Goal: Task Accomplishment & Management: Use online tool/utility

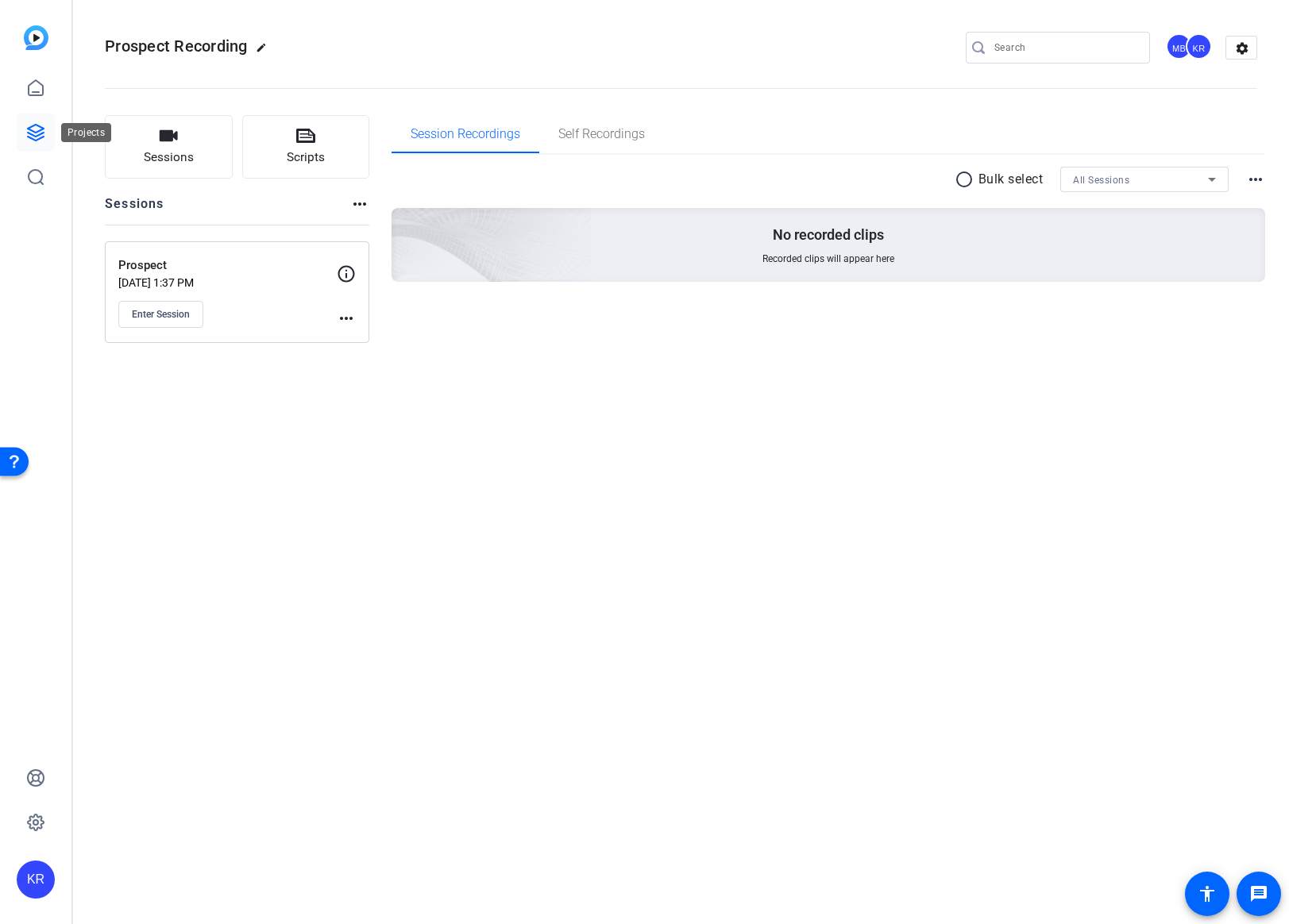
click at [37, 128] on icon at bounding box center [36, 133] width 19 height 19
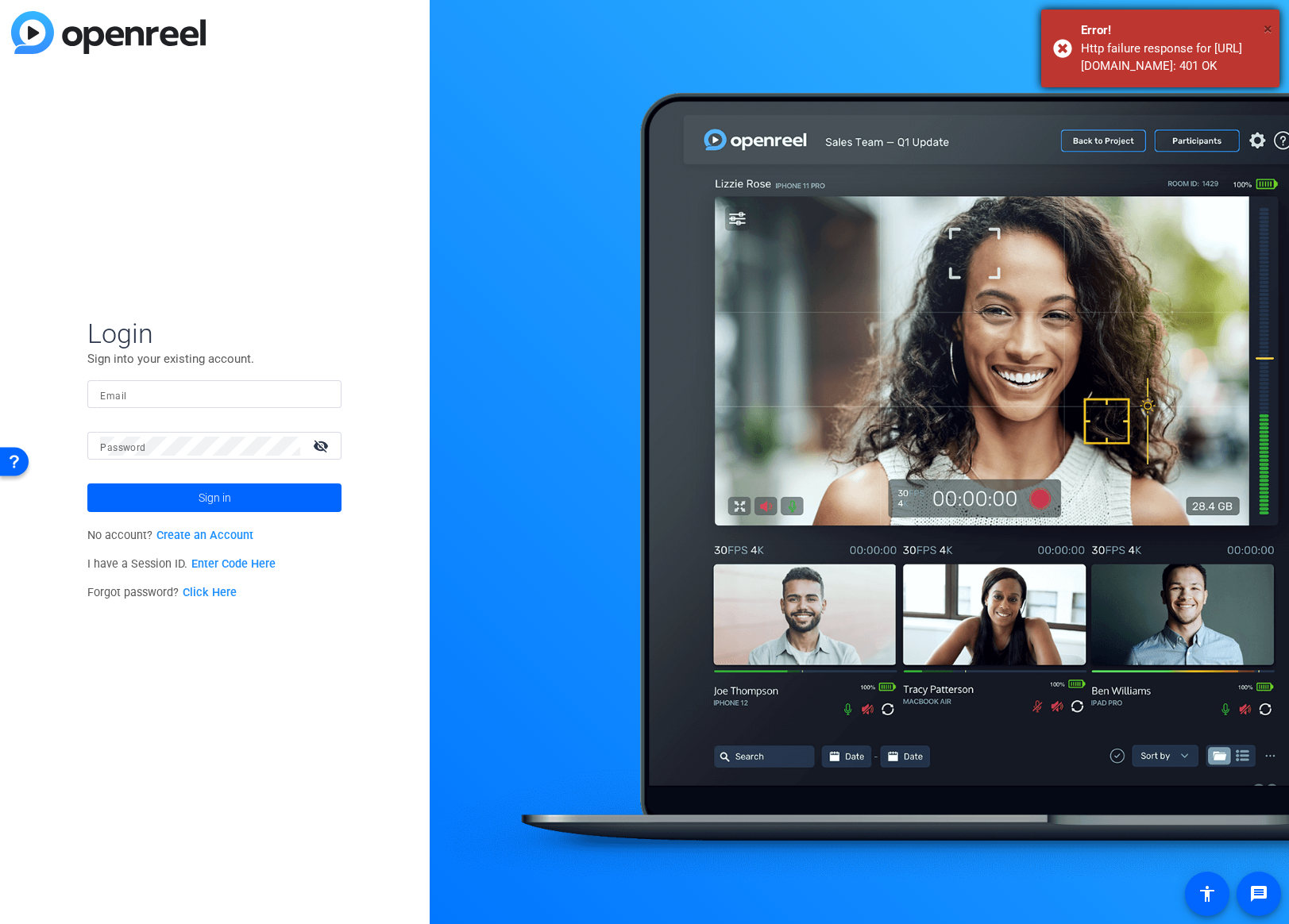
click at [1268, 27] on span "×" at bounding box center [1268, 28] width 9 height 19
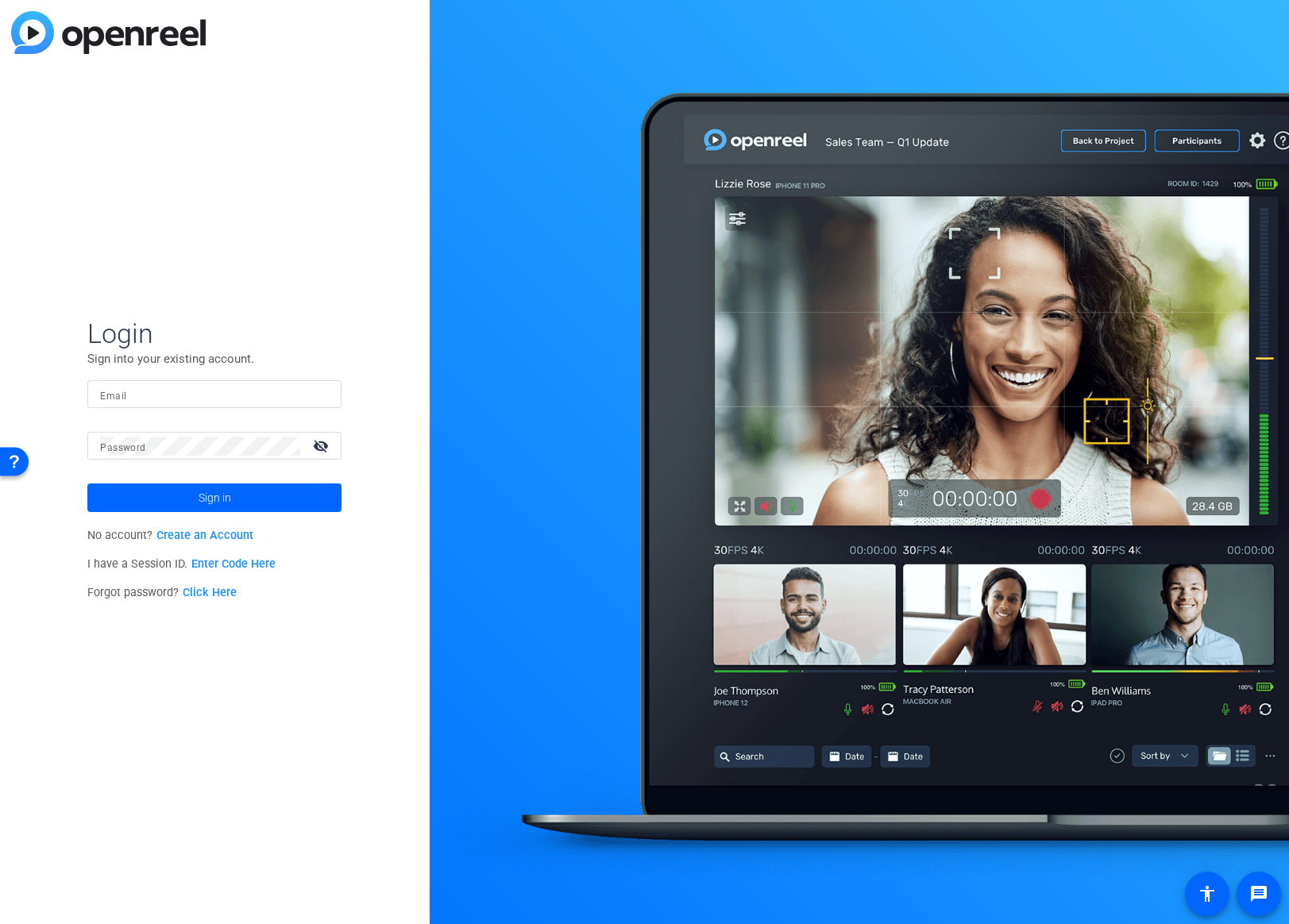
click at [262, 399] on input "Email" at bounding box center [214, 394] width 228 height 19
click at [219, 393] on input "Email" at bounding box center [214, 394] width 228 height 19
paste input "[EMAIL_ADDRESS][PERSON_NAME][DOMAIN_NAME]"
type input "[EMAIL_ADDRESS][PERSON_NAME][DOMAIN_NAME]"
click at [241, 500] on span at bounding box center [215, 497] width 254 height 38
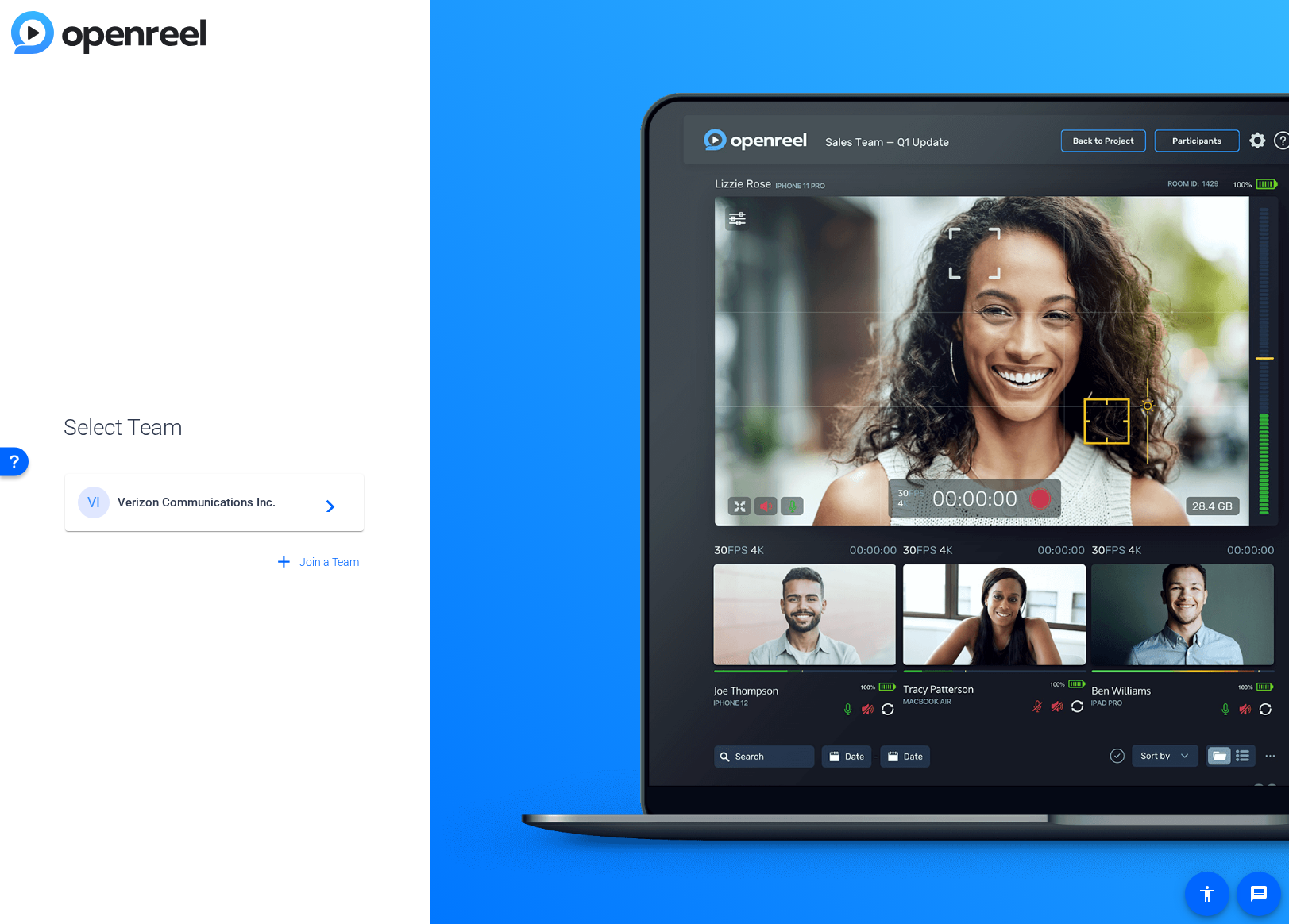
click at [241, 500] on span "Verizon Communications Inc." at bounding box center [216, 502] width 199 height 14
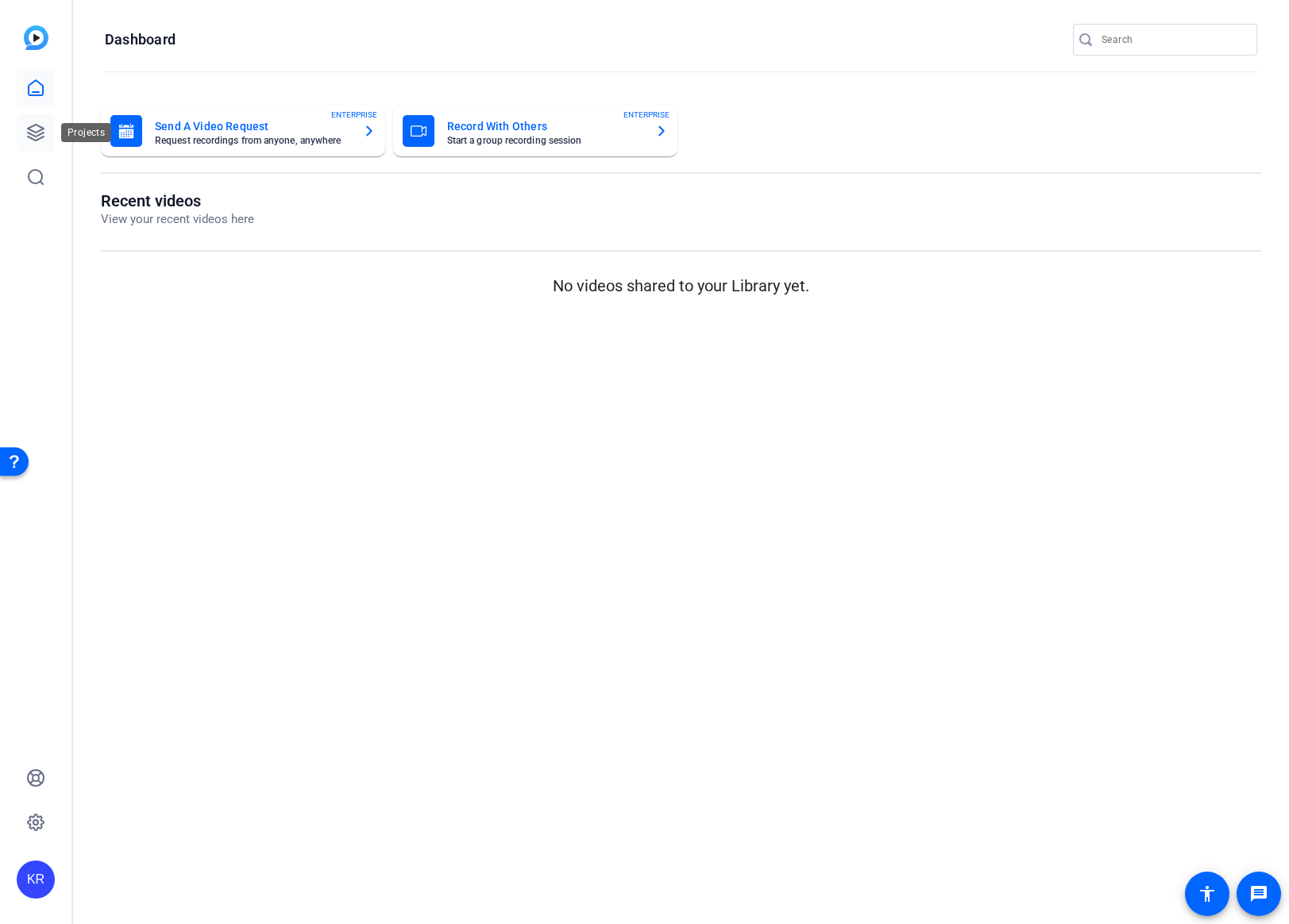
click at [41, 134] on icon at bounding box center [36, 132] width 16 height 16
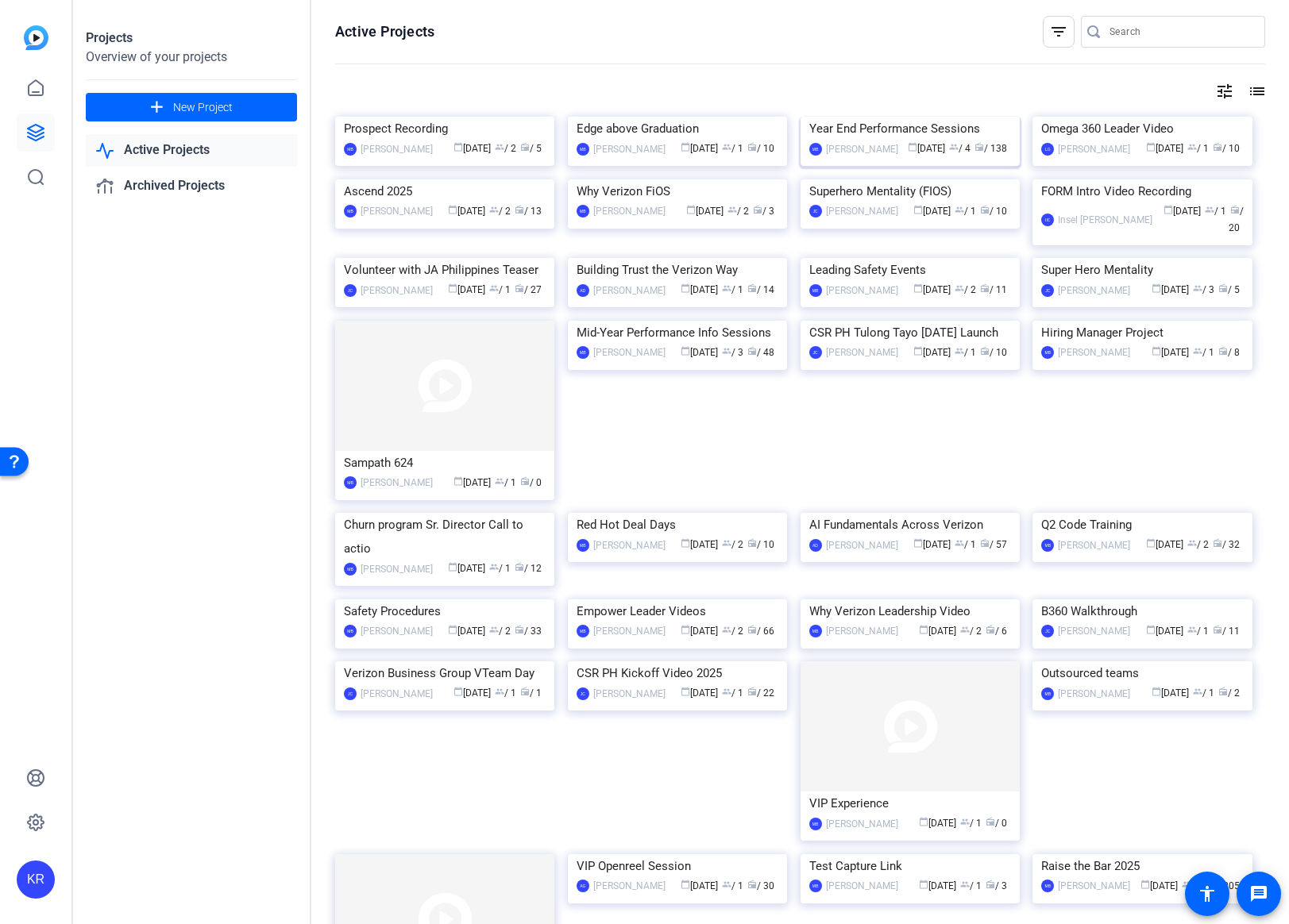
click at [910, 141] on div "Year End Performance Sessions" at bounding box center [910, 129] width 202 height 24
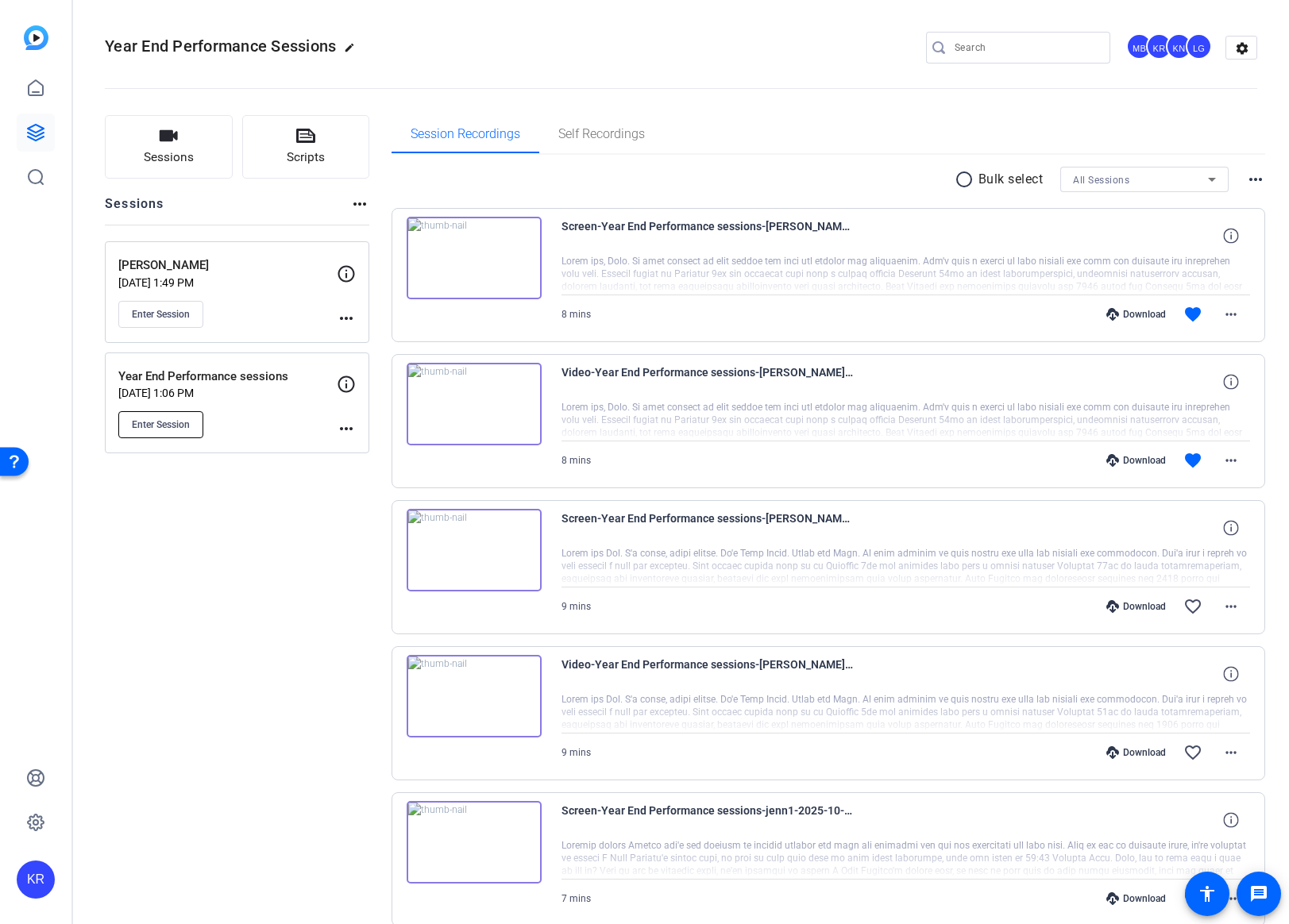
click at [162, 424] on span "Enter Session" at bounding box center [161, 424] width 58 height 13
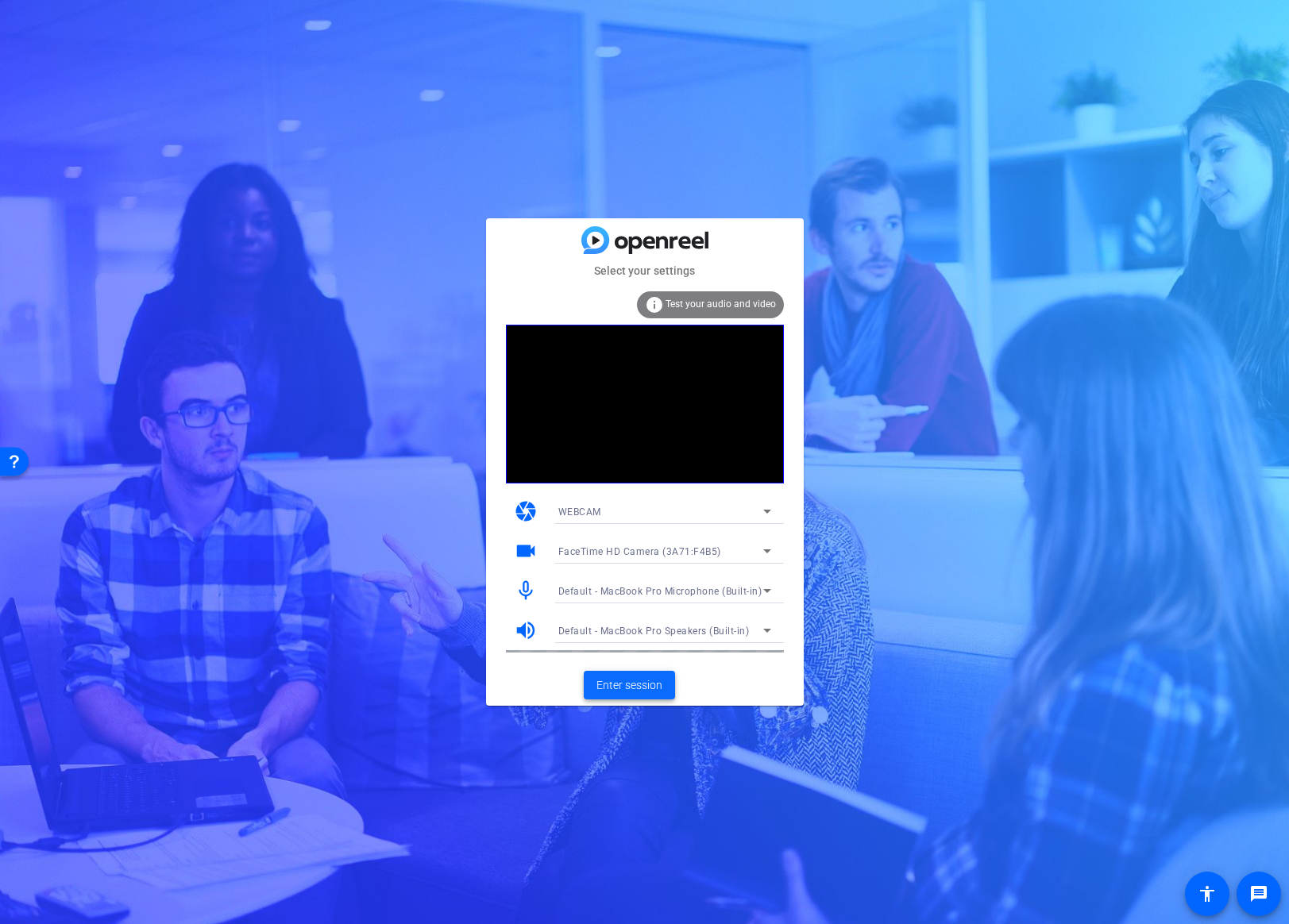
click at [636, 686] on span "Enter session" at bounding box center [629, 686] width 66 height 17
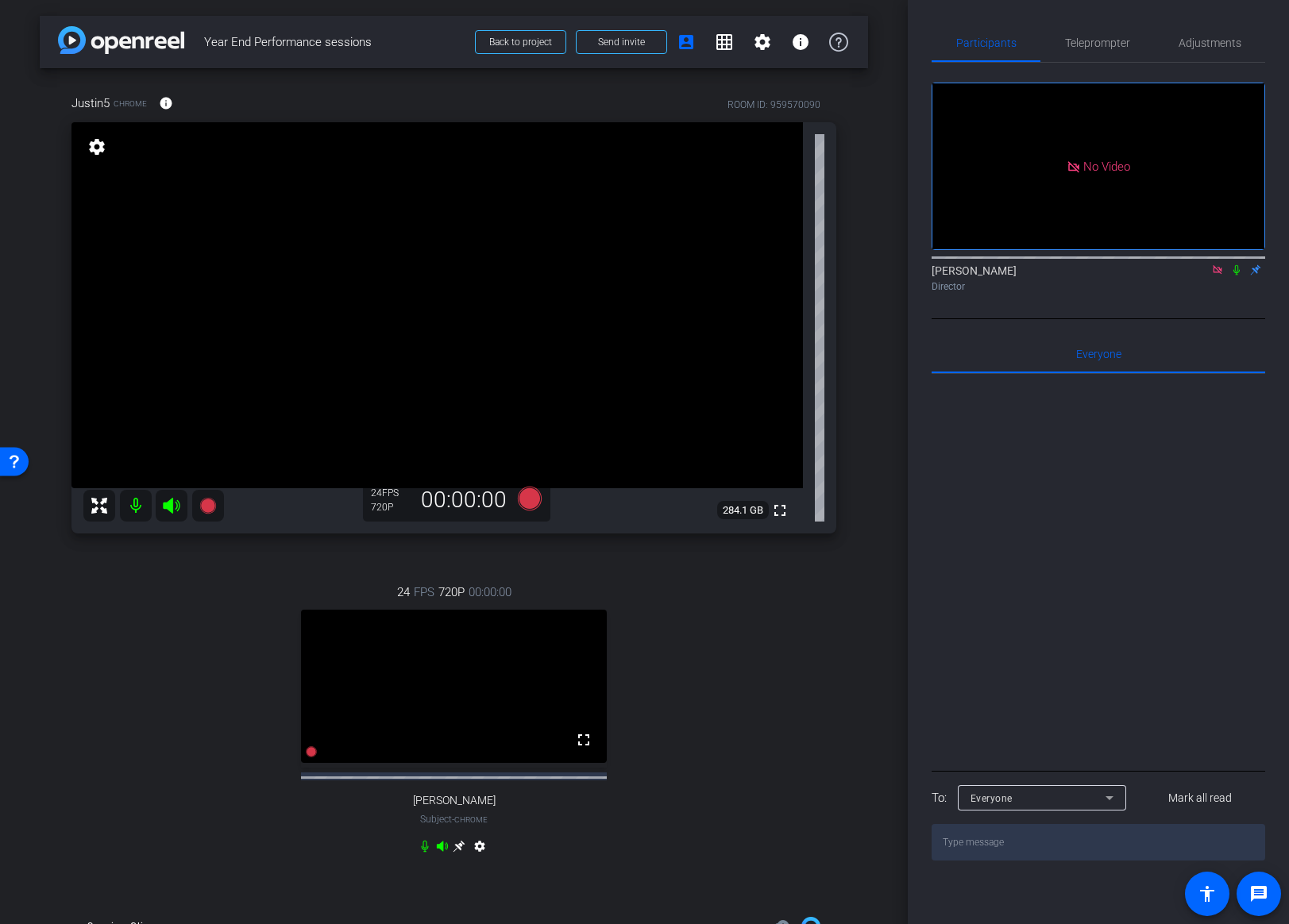
click at [460, 852] on icon at bounding box center [459, 847] width 12 height 12
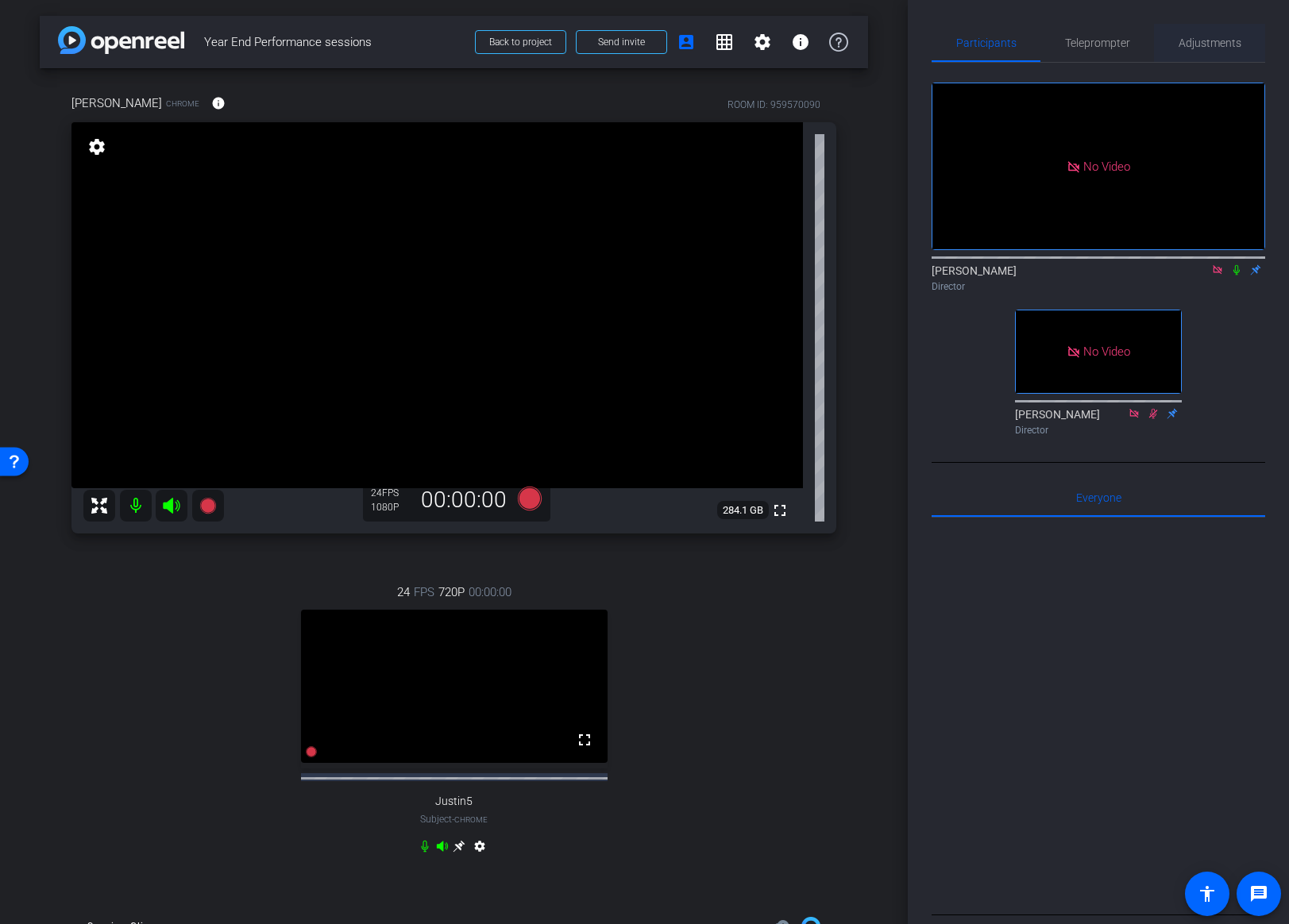
click at [1204, 41] on span "Adjustments" at bounding box center [1210, 43] width 63 height 11
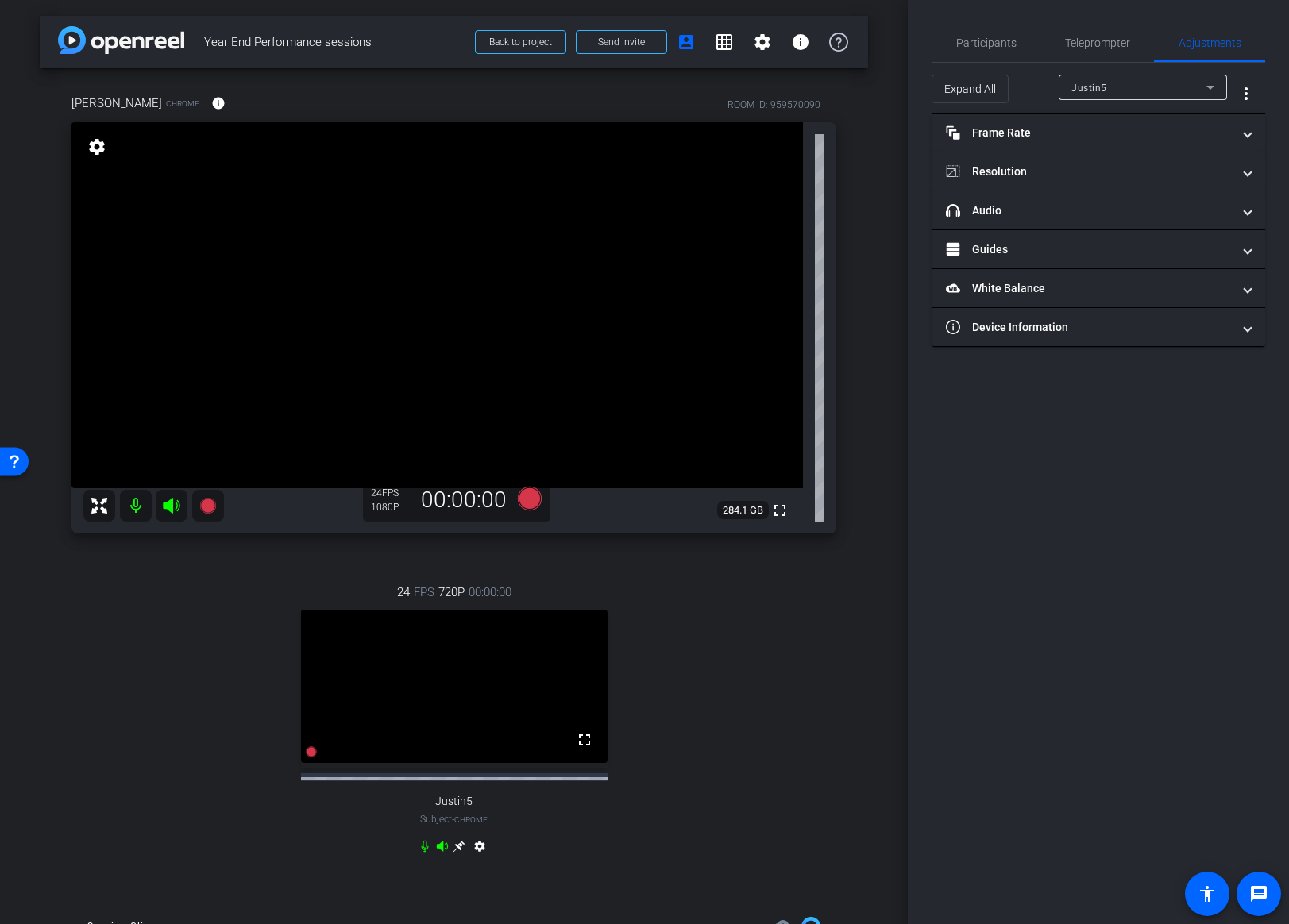
click at [1123, 93] on div "Justin5" at bounding box center [1139, 87] width 135 height 20
click at [1085, 138] on span "Kristin Cappelli" at bounding box center [1112, 144] width 80 height 19
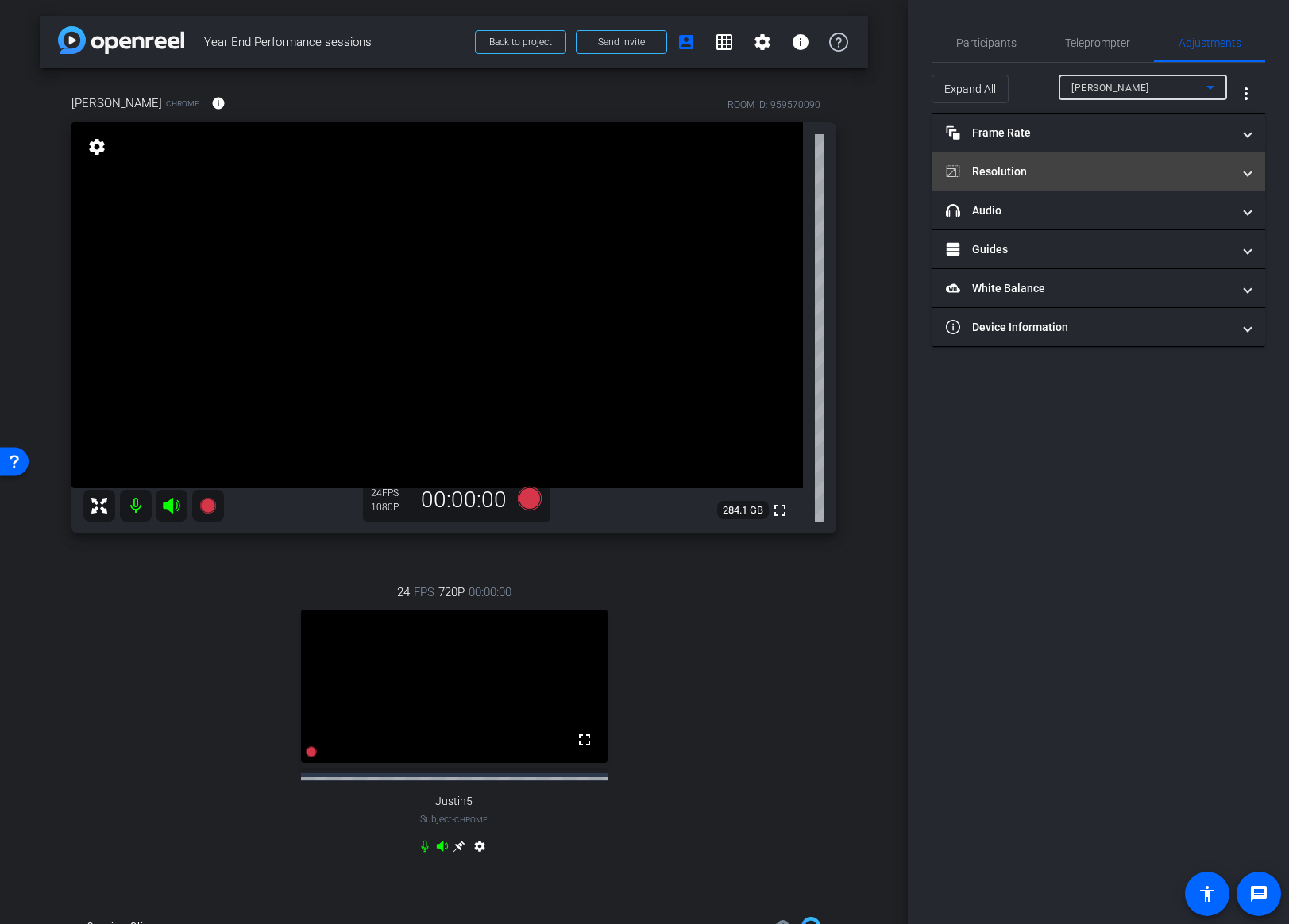
click at [1052, 176] on mat-panel-title "Resolution" at bounding box center [1089, 172] width 286 height 17
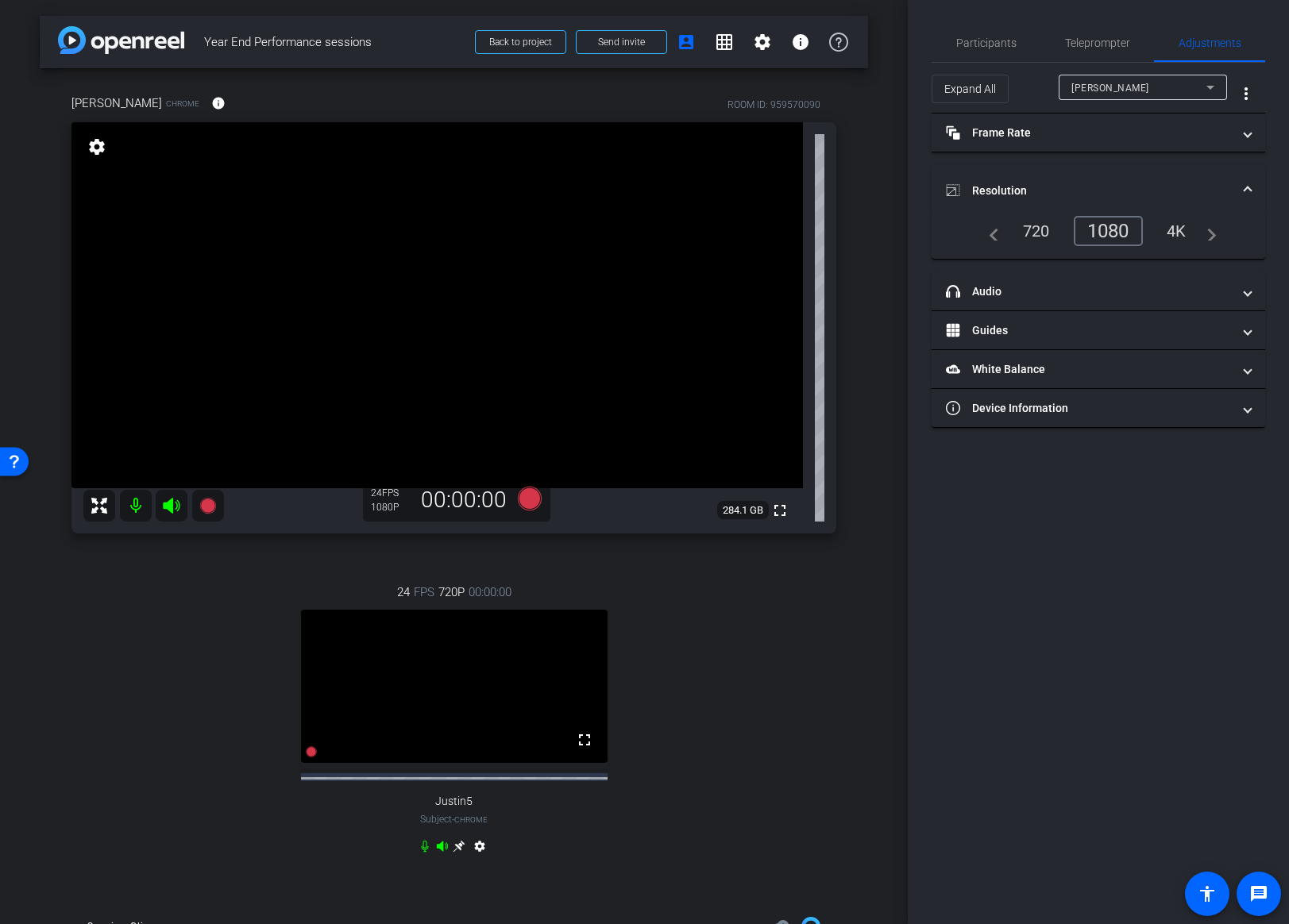
click at [1178, 230] on div "4K" at bounding box center [1177, 231] width 43 height 27
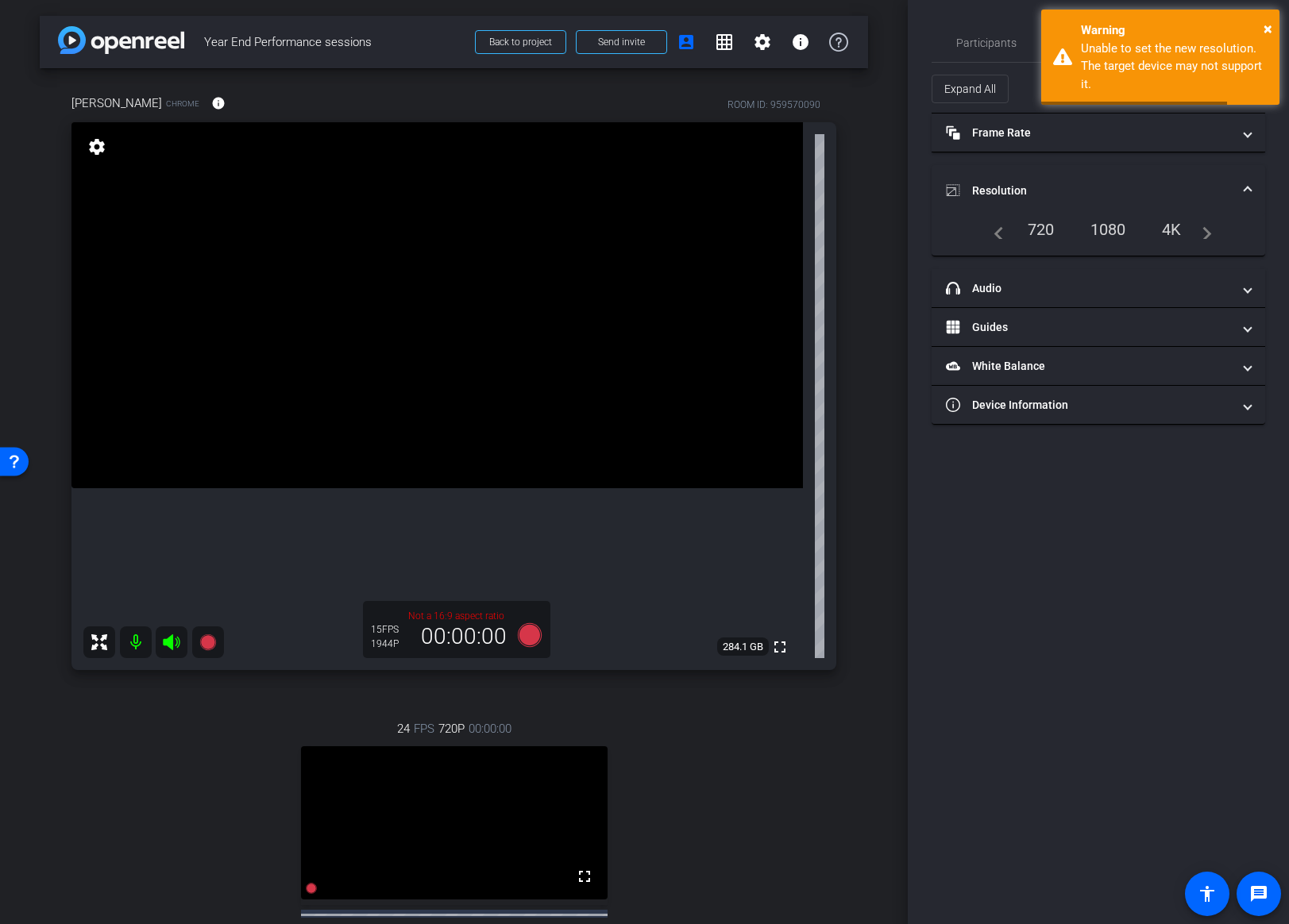
click at [1107, 233] on div "1080" at bounding box center [1108, 230] width 60 height 27
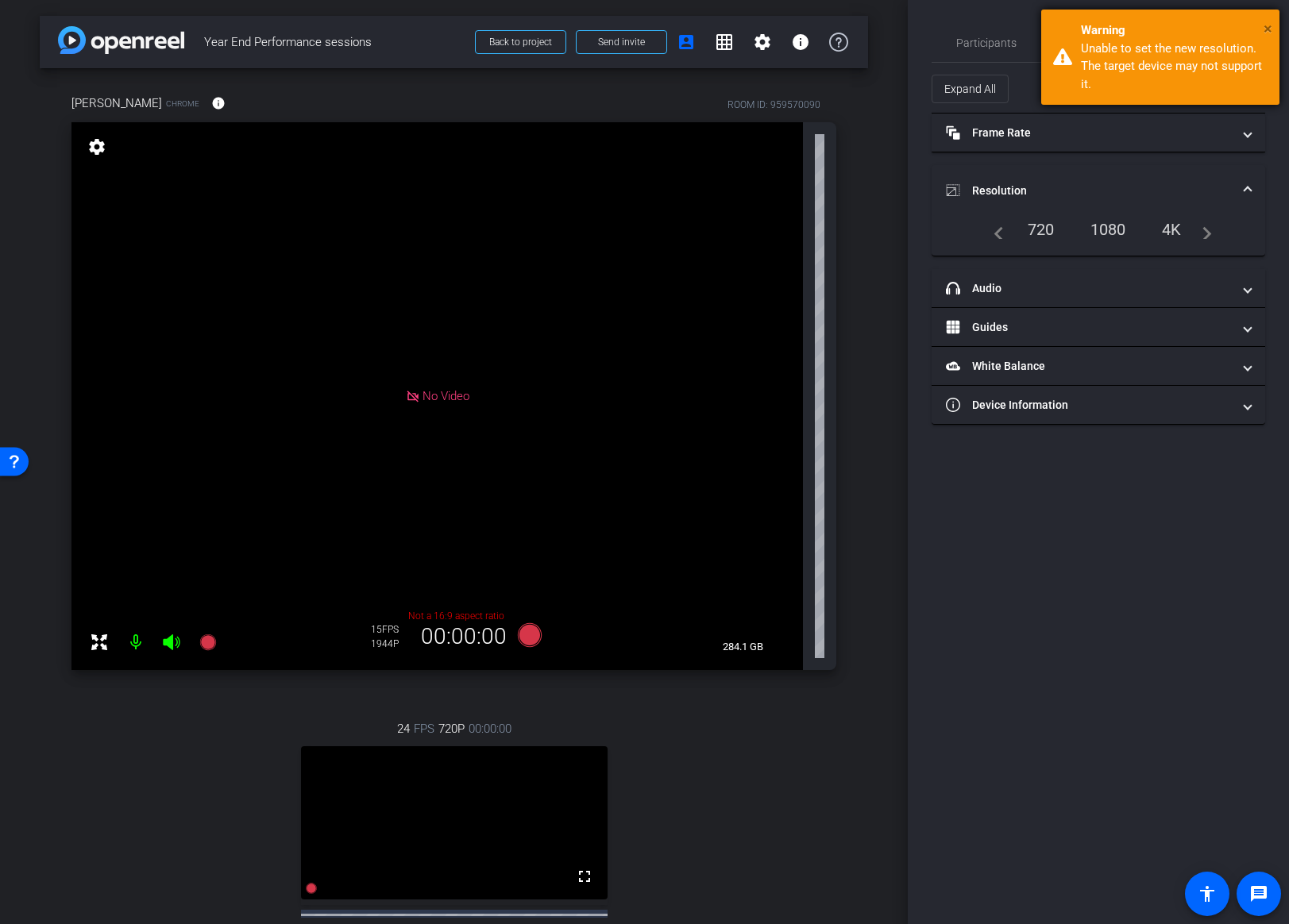
click at [1269, 28] on span "×" at bounding box center [1268, 28] width 9 height 19
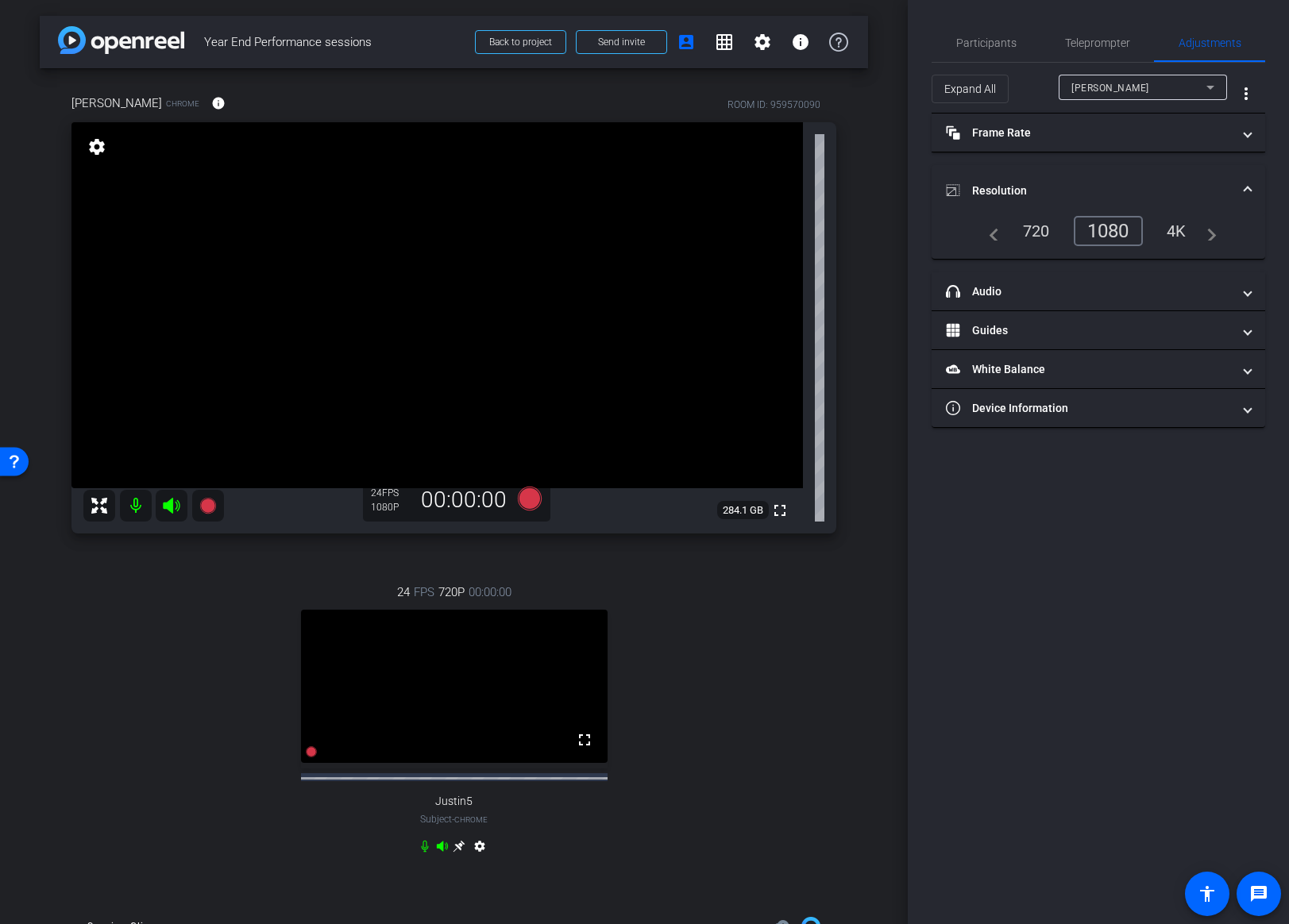
click at [1045, 227] on div "720" at bounding box center [1037, 231] width 51 height 27
click at [1108, 227] on div "1080" at bounding box center [1113, 231] width 60 height 27
click at [1086, 596] on div "Participants Teleprompter Adjustments Kaveh Ryndak Director Lou Garinga Directo…" at bounding box center [1098, 462] width 381 height 924
click at [1101, 529] on div "Participants Teleprompter Adjustments Kaveh Ryndak Director Lou Garinga Directo…" at bounding box center [1098, 462] width 381 height 924
click at [1181, 333] on mat-panel-title "View" at bounding box center [1089, 331] width 286 height 17
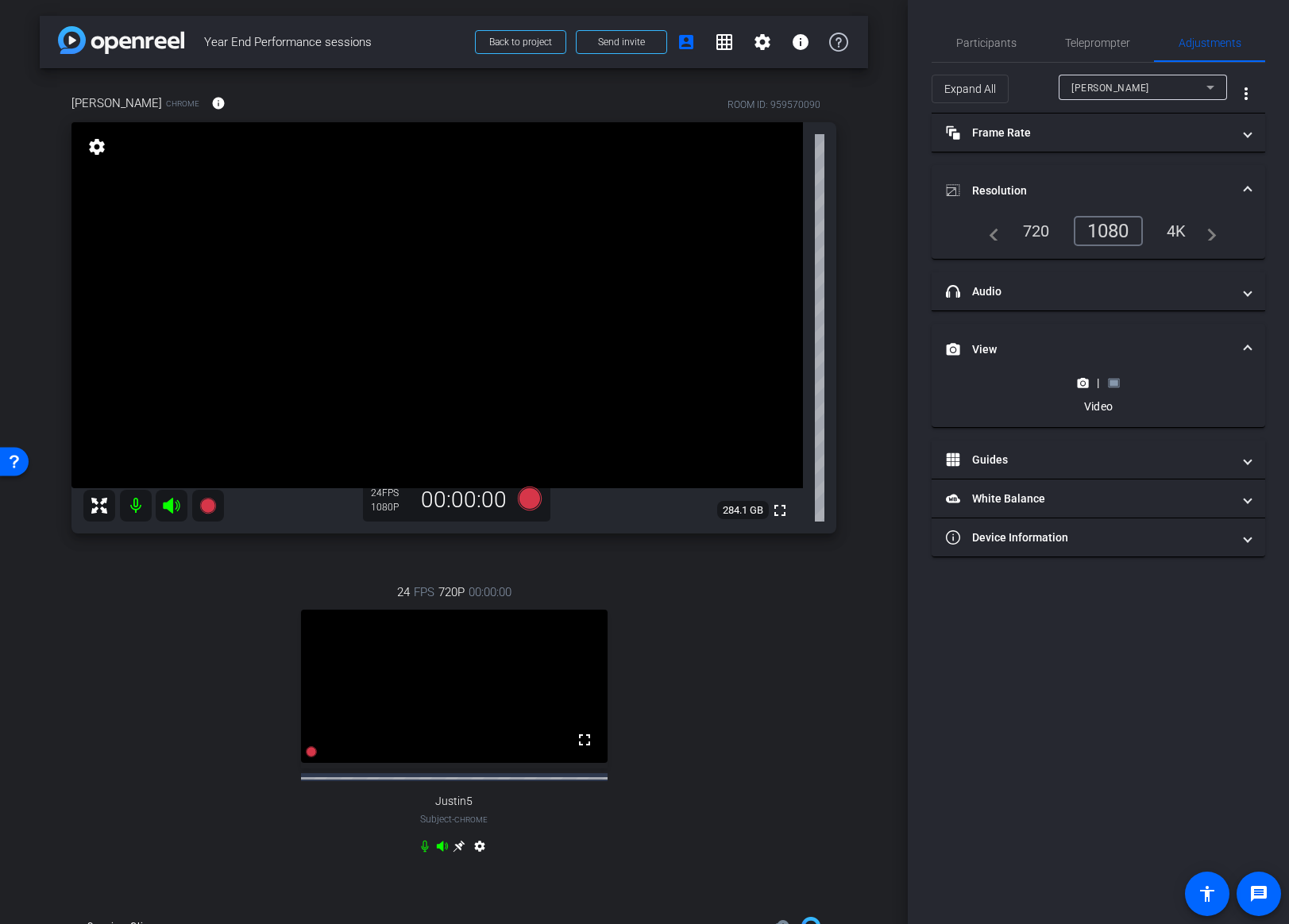
click at [1114, 381] on rect at bounding box center [1113, 382] width 9 height 6
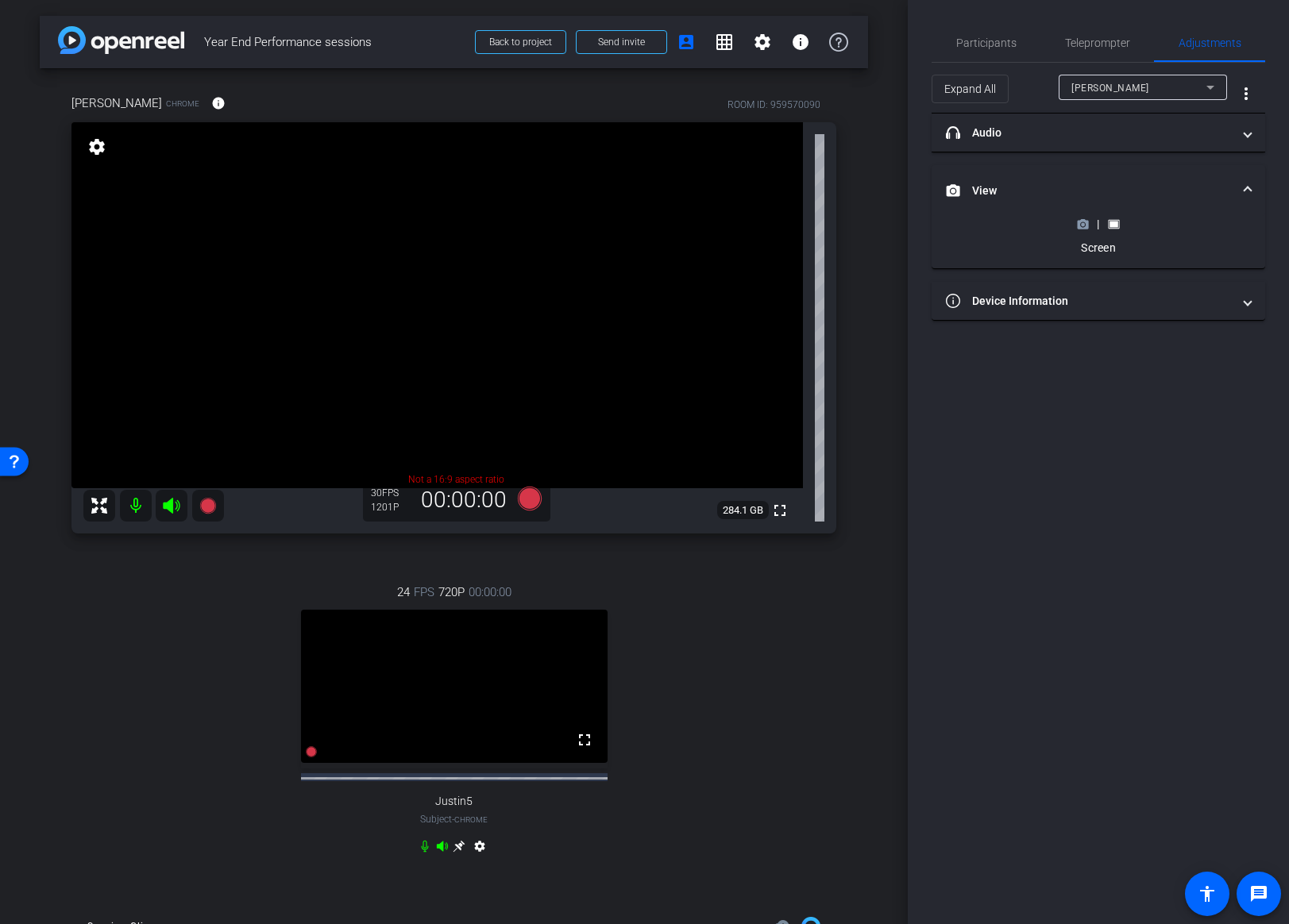
click at [1080, 220] on icon at bounding box center [1083, 224] width 11 height 9
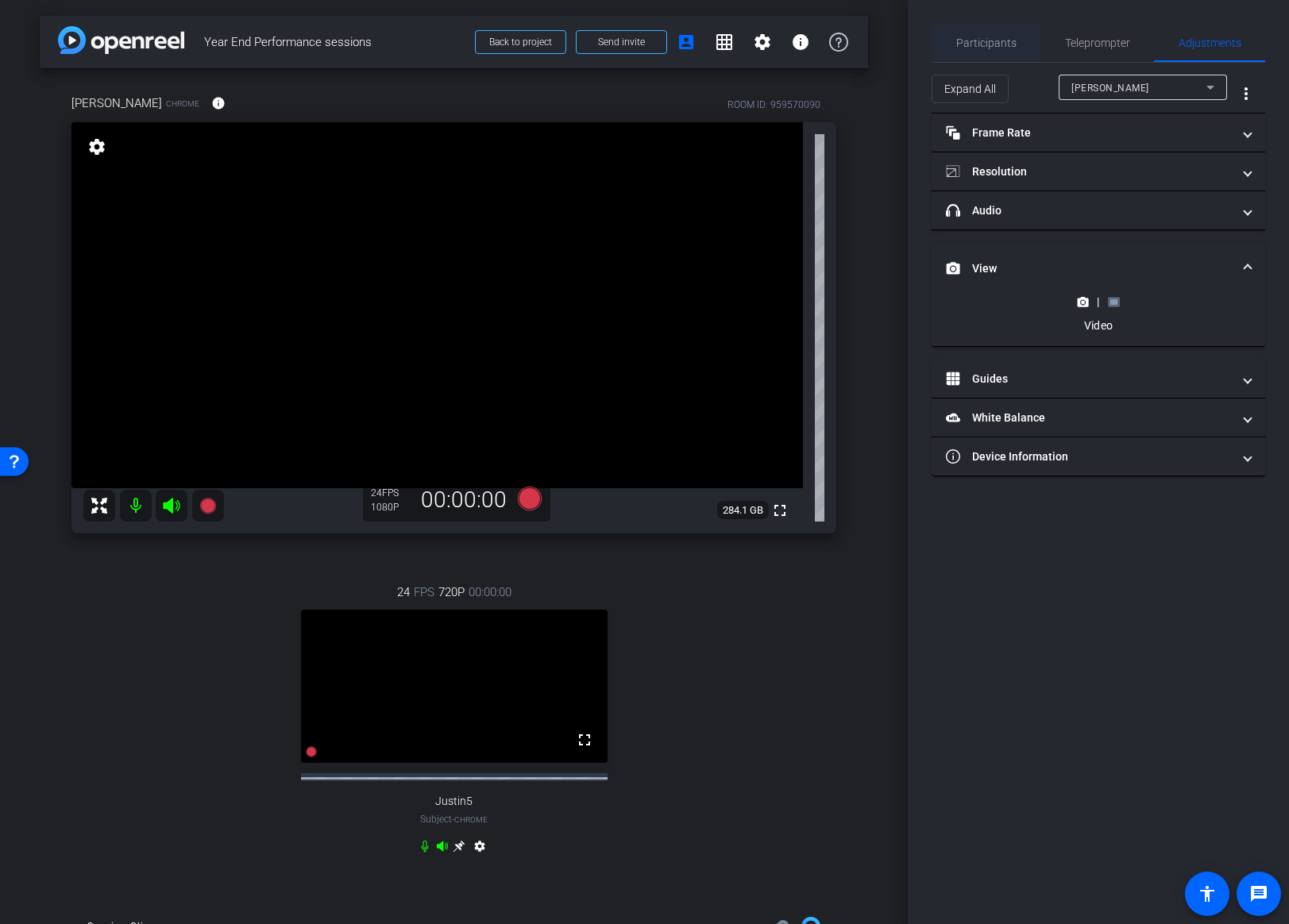
click at [987, 39] on span "Participants" at bounding box center [986, 43] width 60 height 11
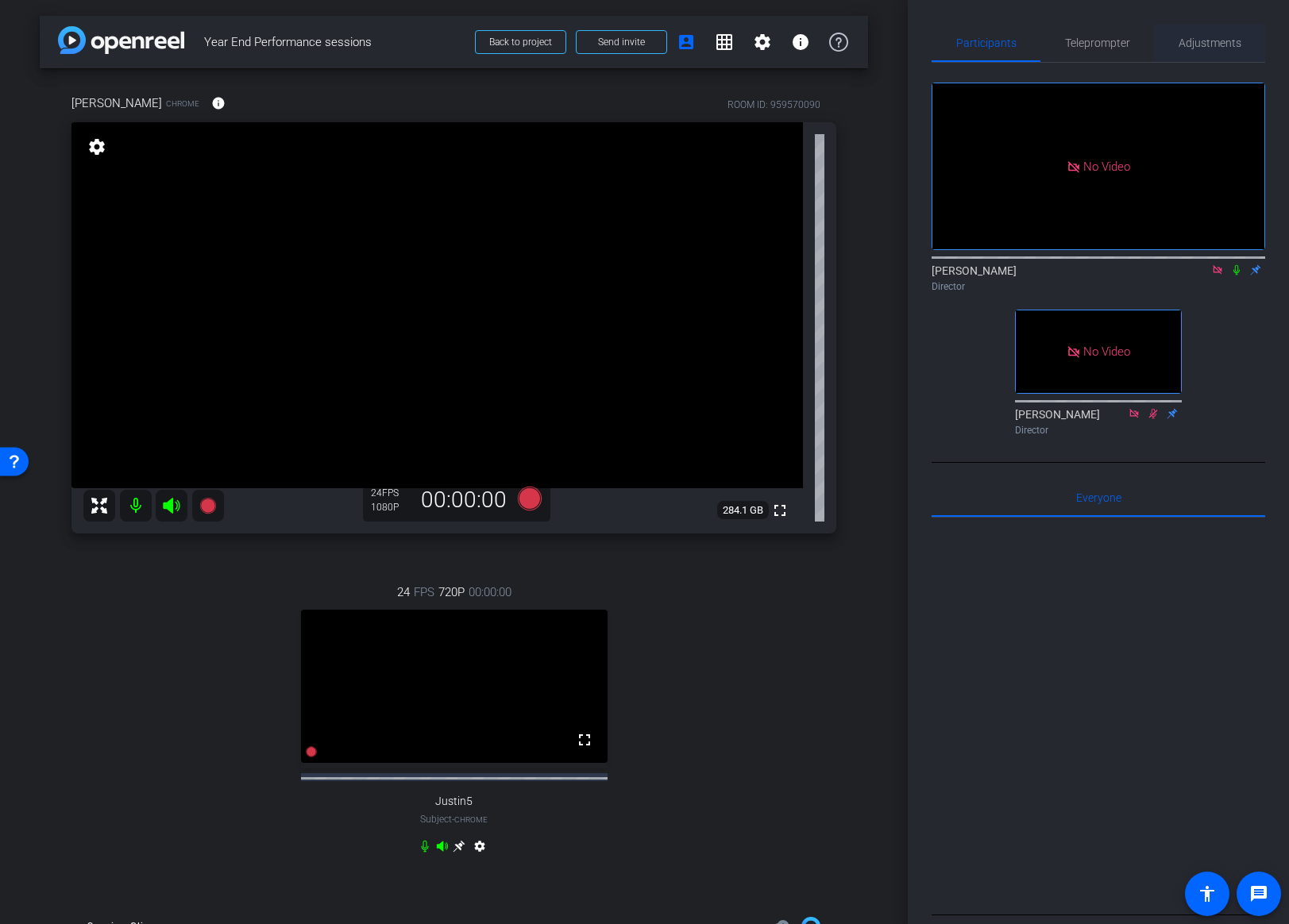
click at [1231, 34] on span "Adjustments" at bounding box center [1210, 43] width 63 height 38
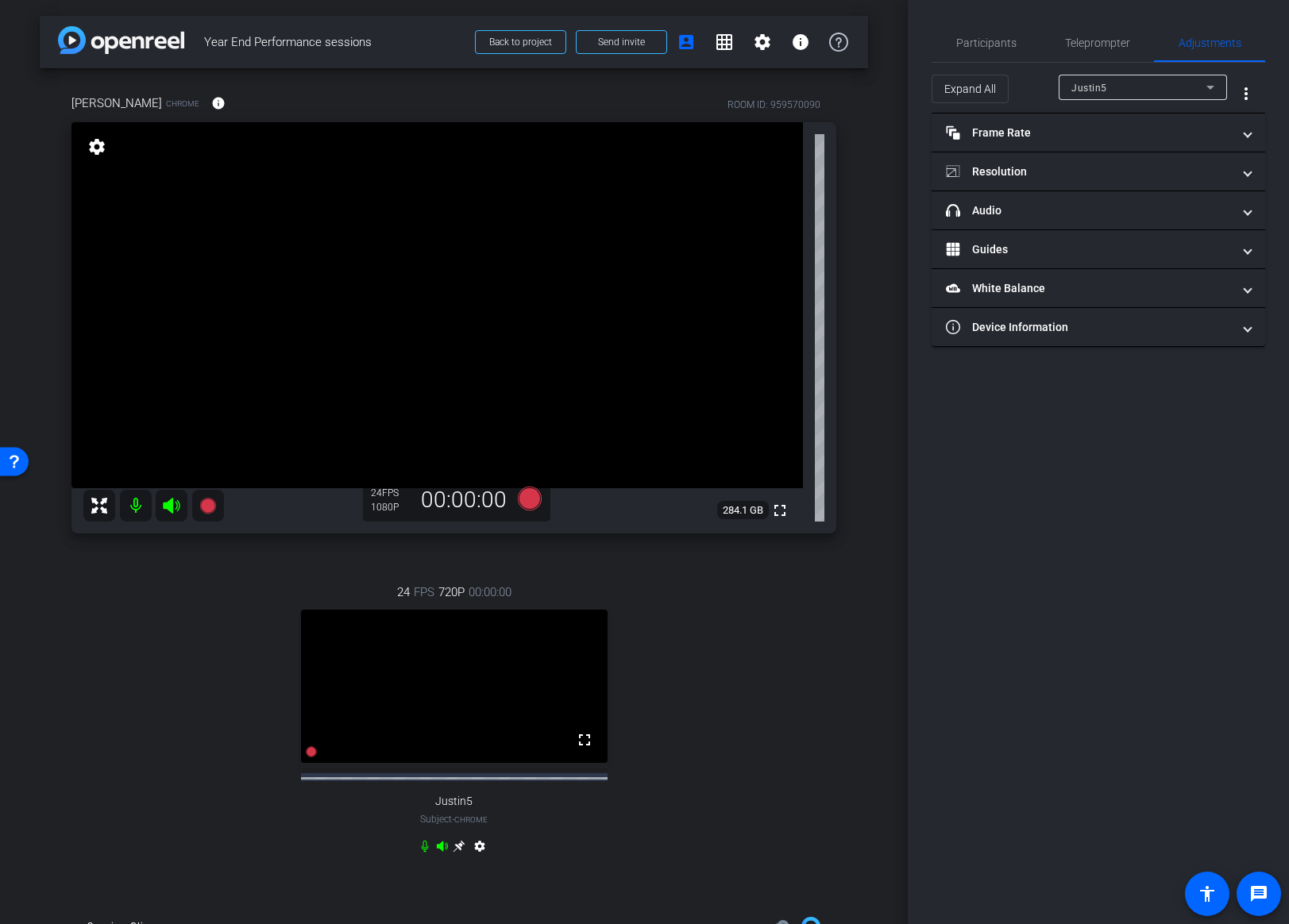
click at [1137, 88] on div "Justin5" at bounding box center [1139, 87] width 135 height 20
click at [1116, 143] on span "Kristin Cappelli" at bounding box center [1112, 144] width 80 height 19
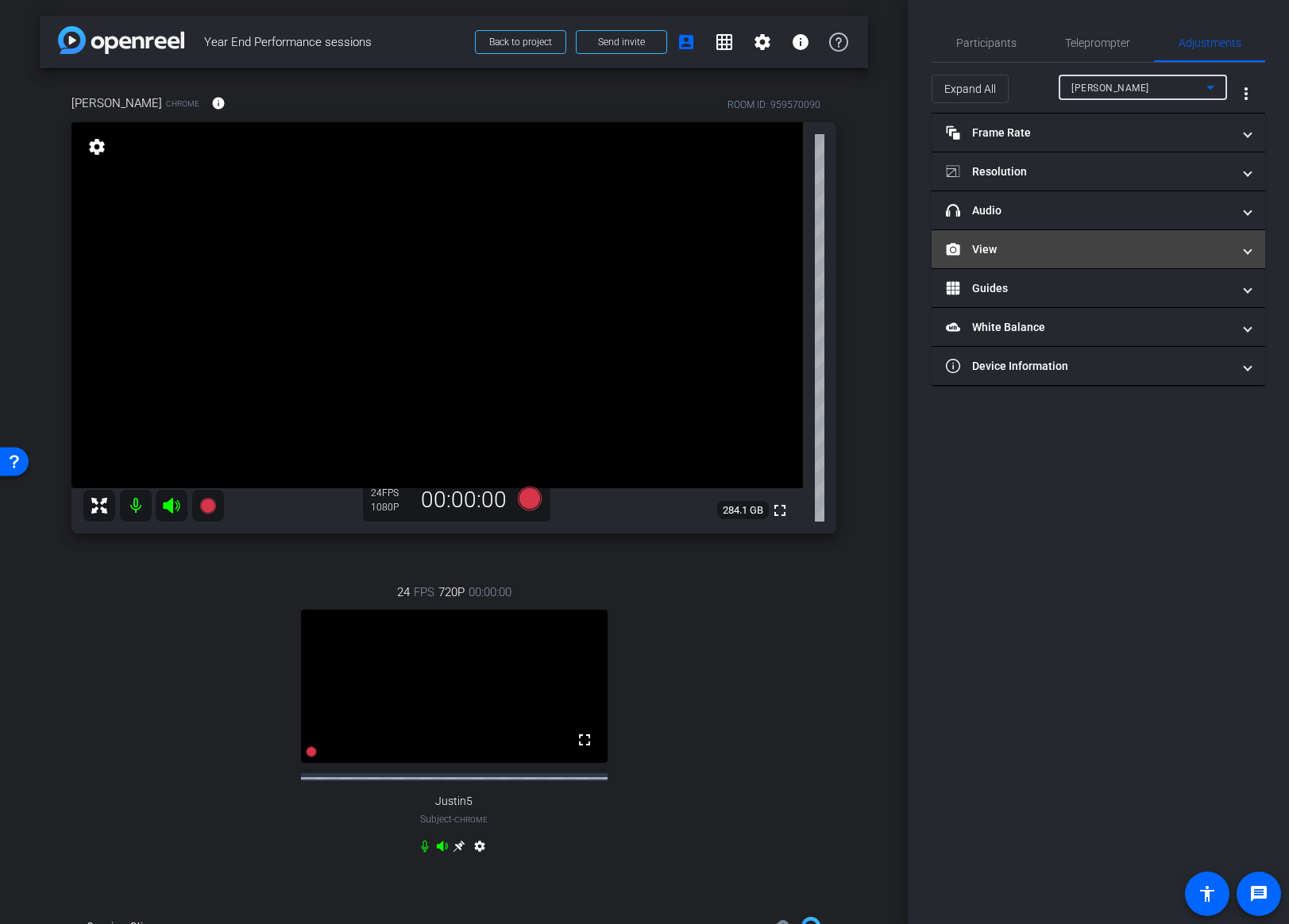
click at [1085, 233] on mat-expansion-panel-header "View" at bounding box center [1099, 249] width 334 height 38
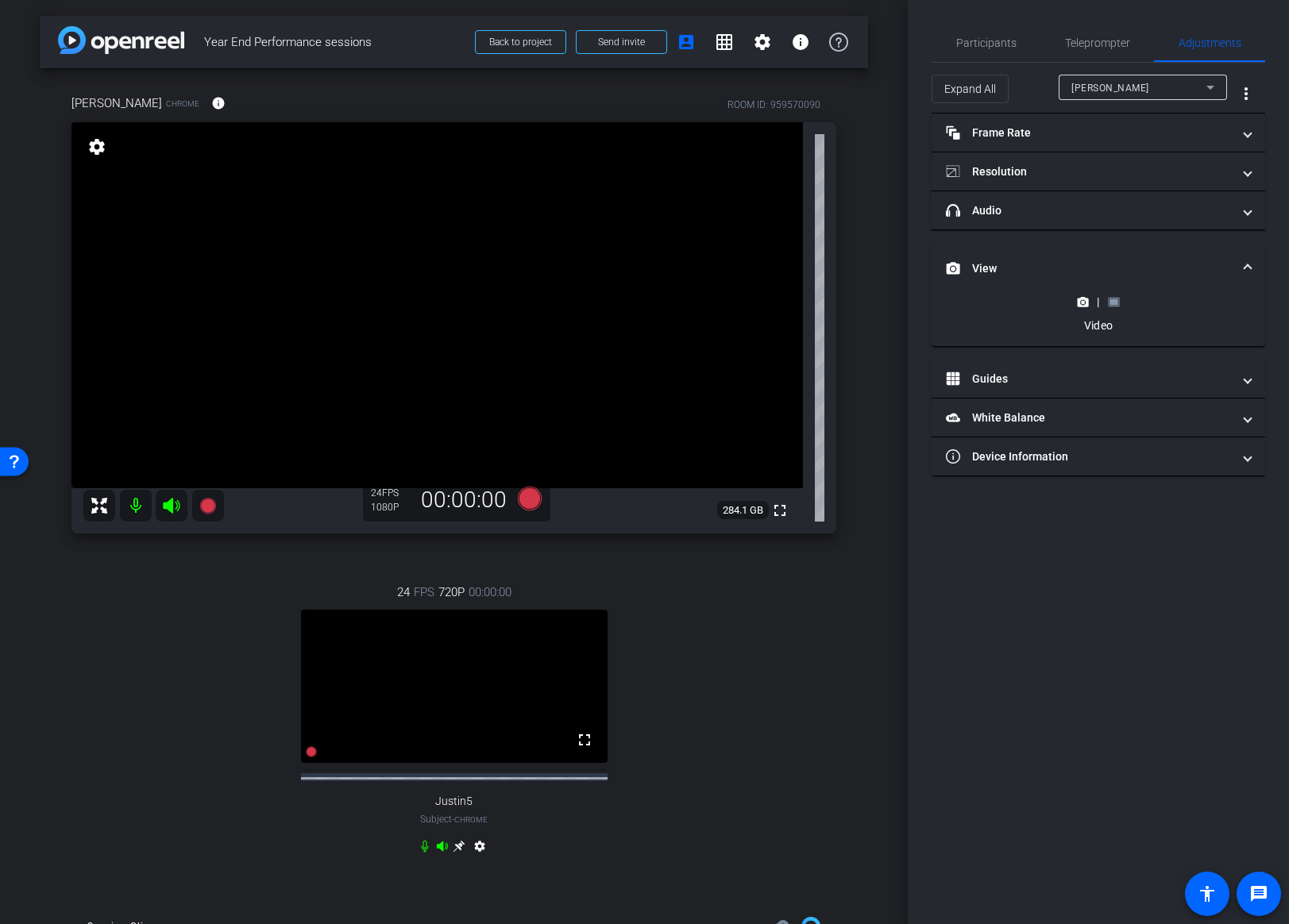
click at [1119, 300] on icon at bounding box center [1113, 301] width 11 height 9
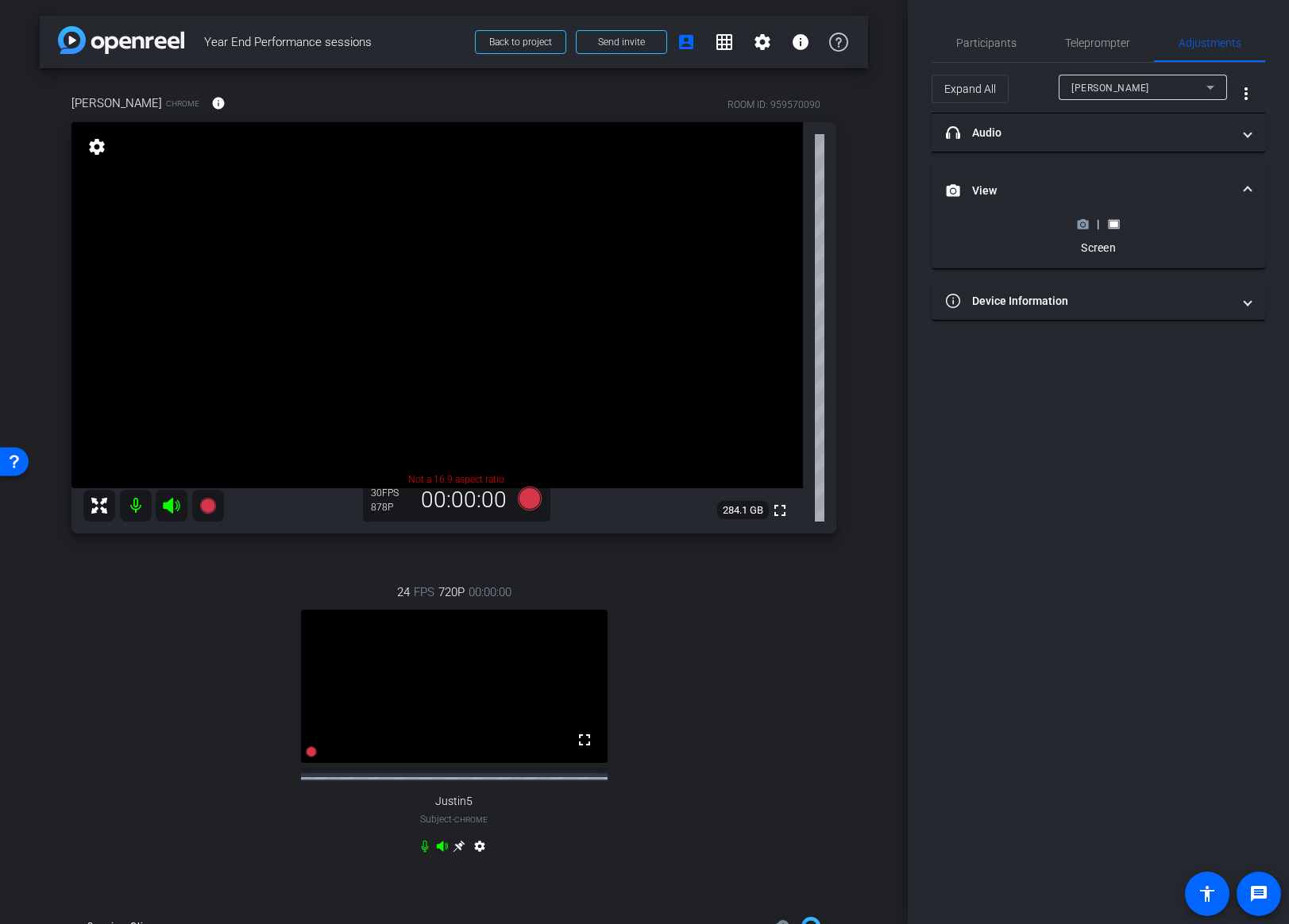
click at [1082, 226] on circle at bounding box center [1083, 224] width 4 height 4
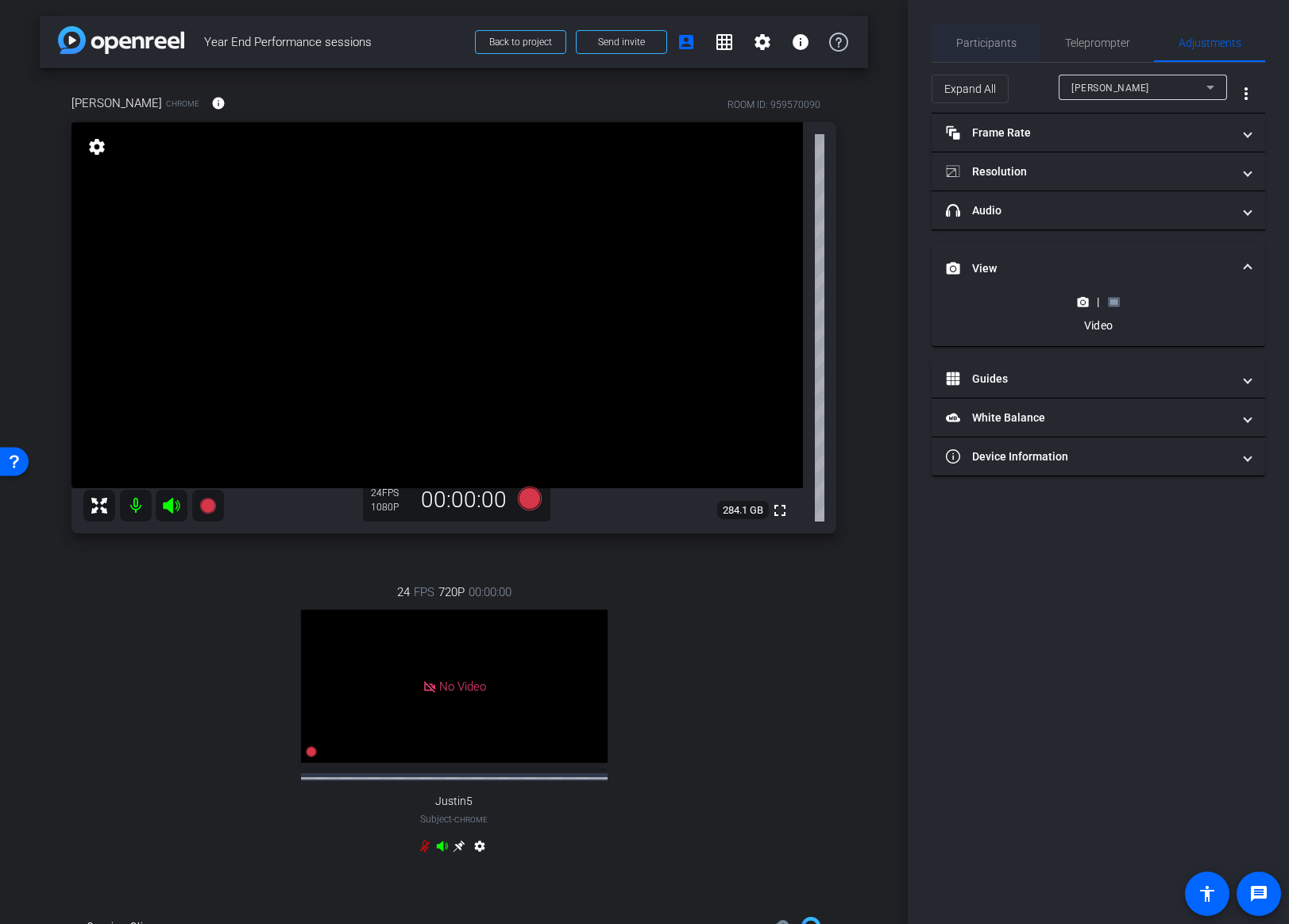
click at [993, 43] on span "Participants" at bounding box center [986, 43] width 60 height 11
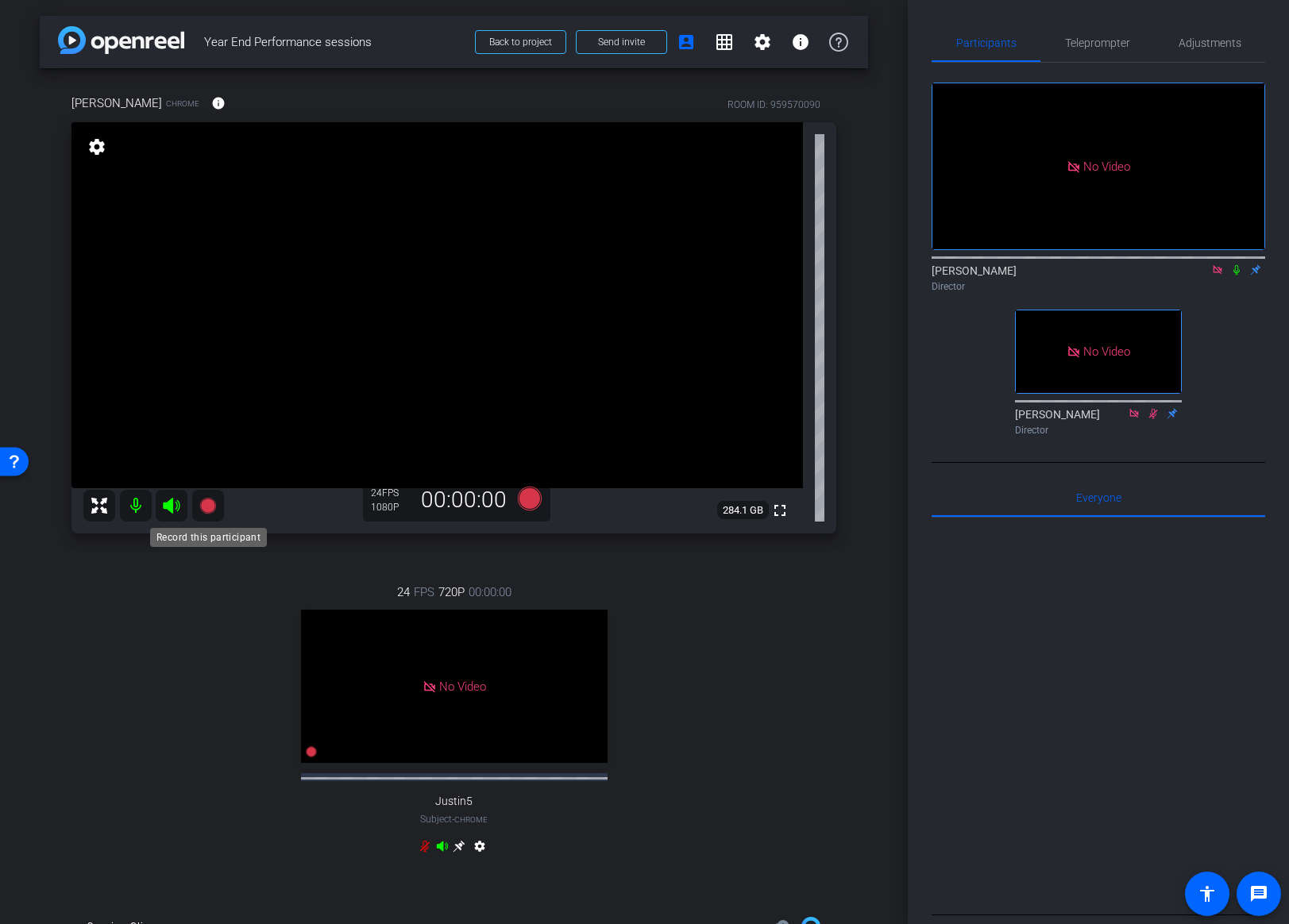
click at [210, 504] on icon at bounding box center [207, 506] width 16 height 16
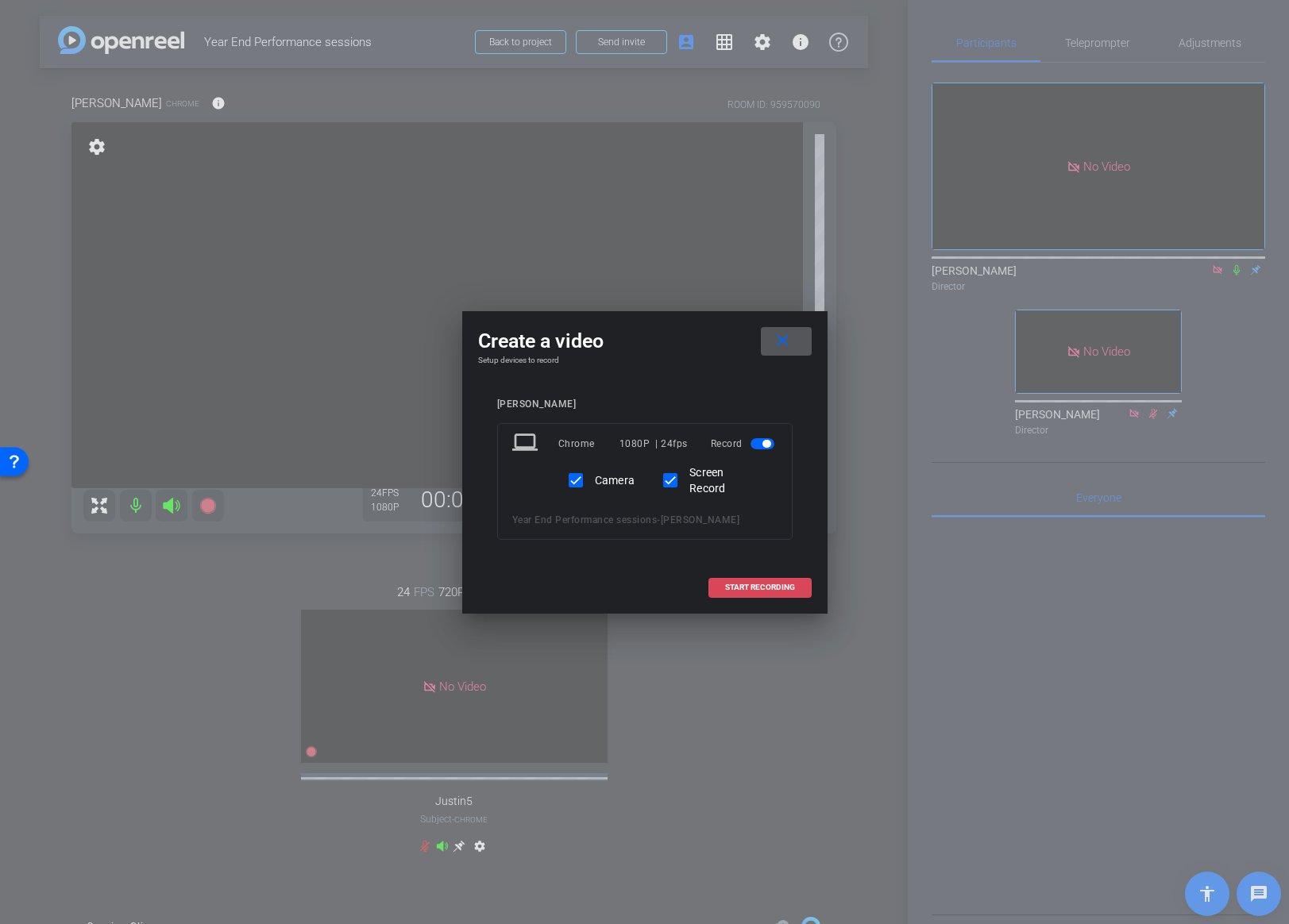
click at [758, 588] on span "START RECORDING" at bounding box center [760, 587] width 70 height 8
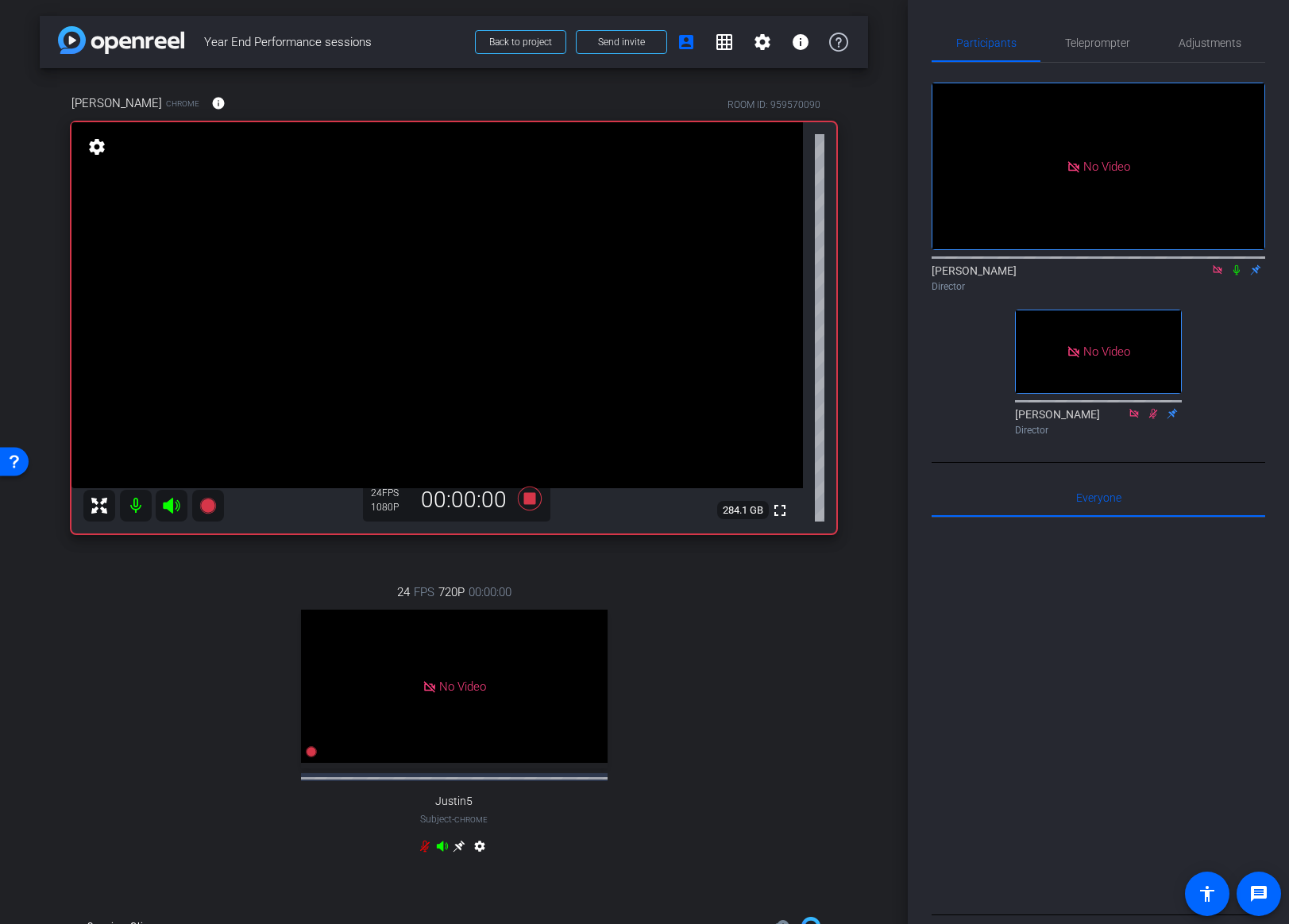
click at [1237, 264] on icon at bounding box center [1236, 269] width 13 height 11
click at [533, 498] on icon at bounding box center [529, 498] width 24 height 24
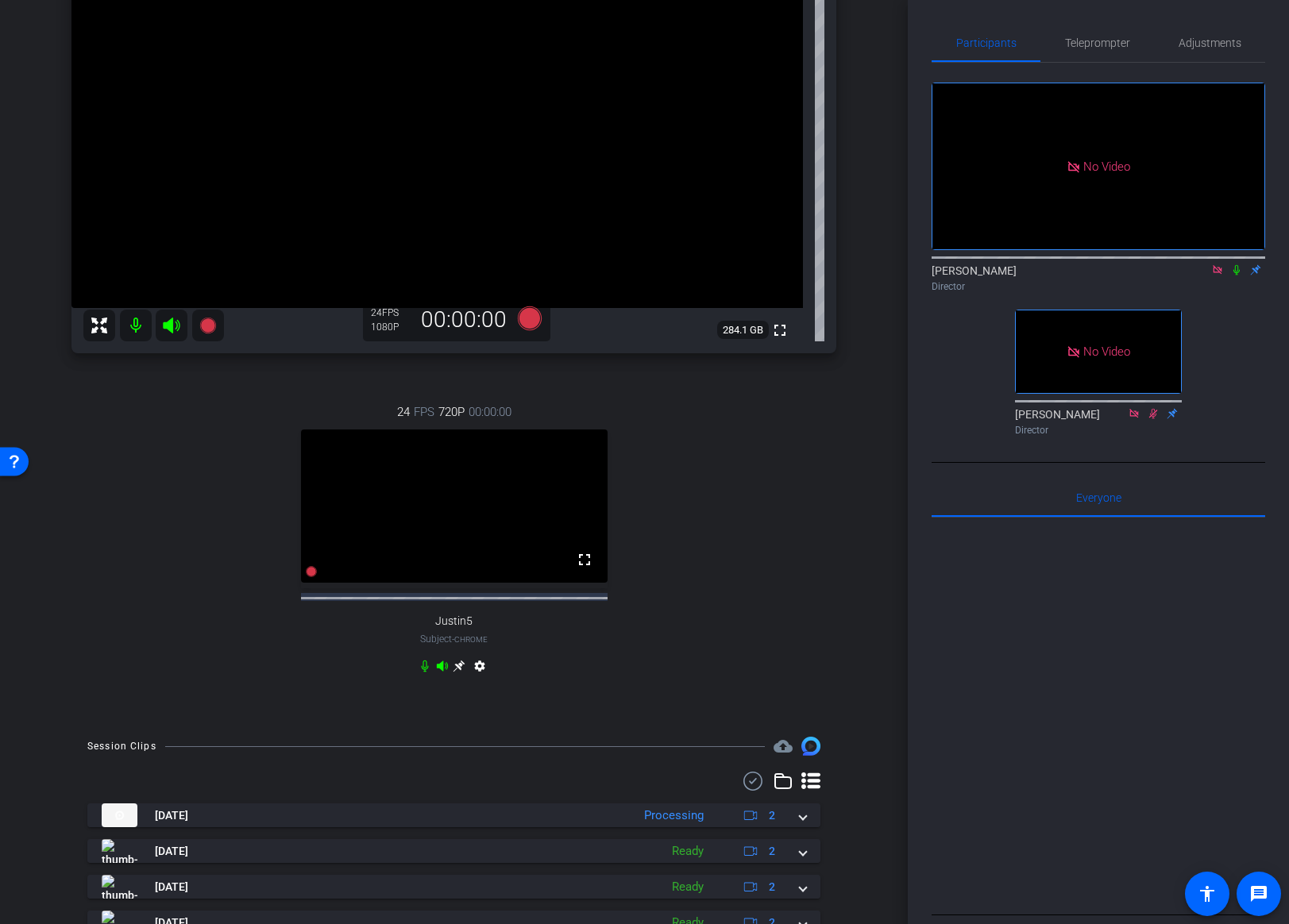
scroll to position [475, 0]
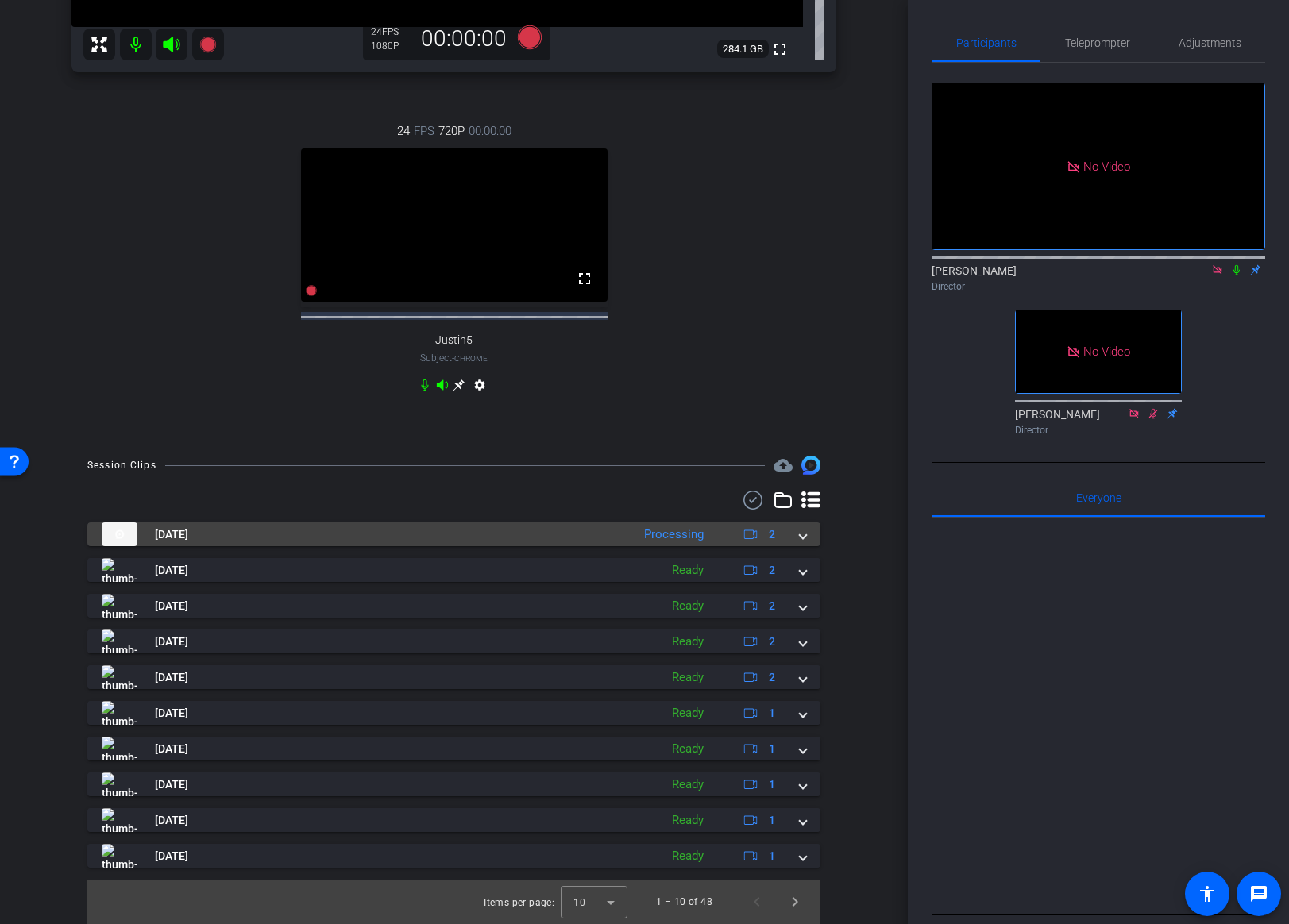
click at [806, 535] on span at bounding box center [803, 535] width 6 height 17
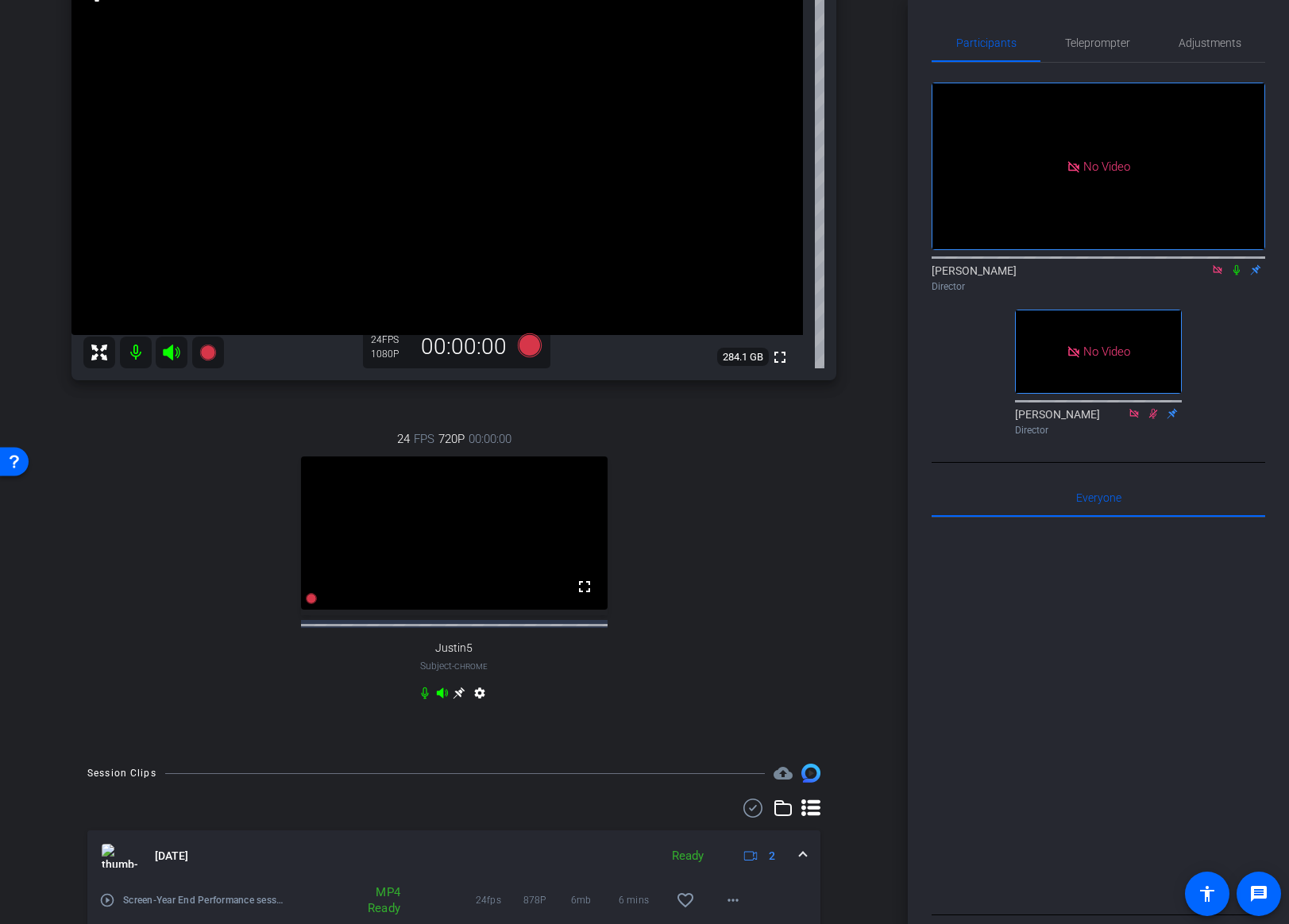
scroll to position [0, 0]
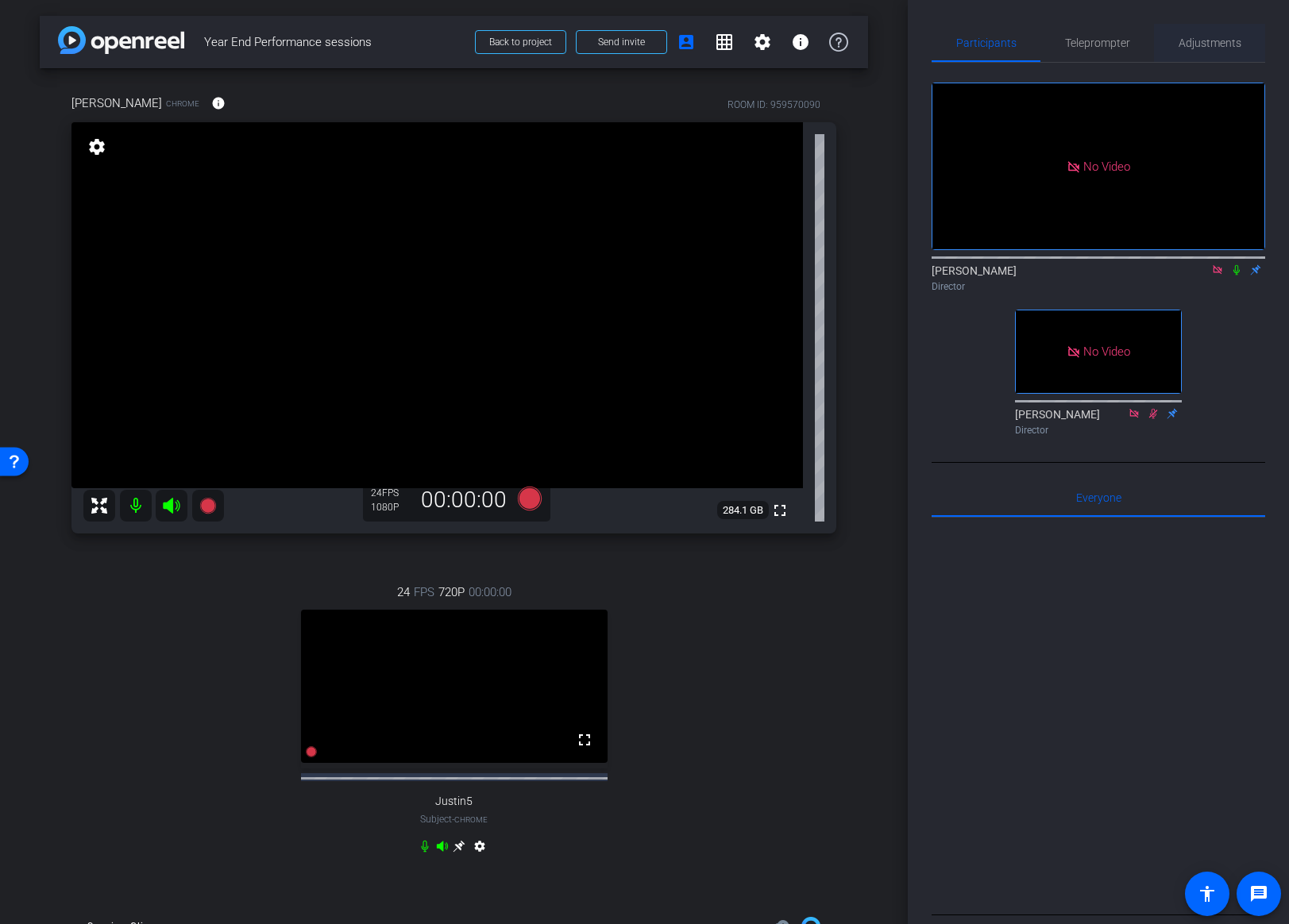
click at [1215, 43] on span "Adjustments" at bounding box center [1210, 43] width 63 height 11
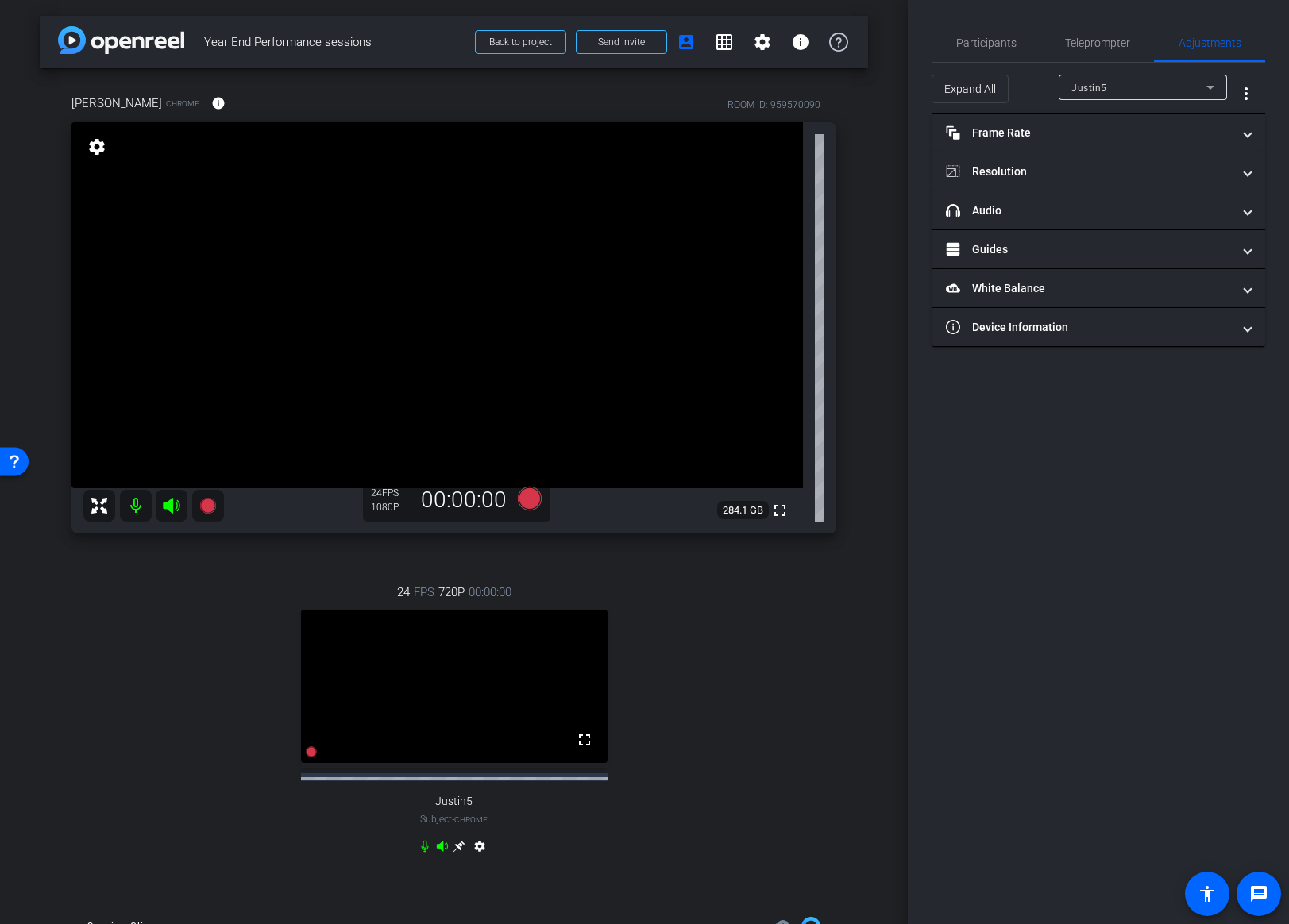
click at [1156, 95] on div "Justin5" at bounding box center [1139, 87] width 135 height 20
click at [1119, 137] on span "Kristin Cappelli" at bounding box center [1112, 144] width 80 height 19
click at [1141, 86] on span "Kristin Cappelli" at bounding box center [1110, 88] width 78 height 11
click at [1113, 147] on span "Kristin Cappelli" at bounding box center [1112, 144] width 80 height 19
click at [863, 545] on div "Kristin Cappelli Chrome info ROOM ID: 959570090 fullscreen settings 284.1 GB 24…" at bounding box center [454, 485] width 828 height 833
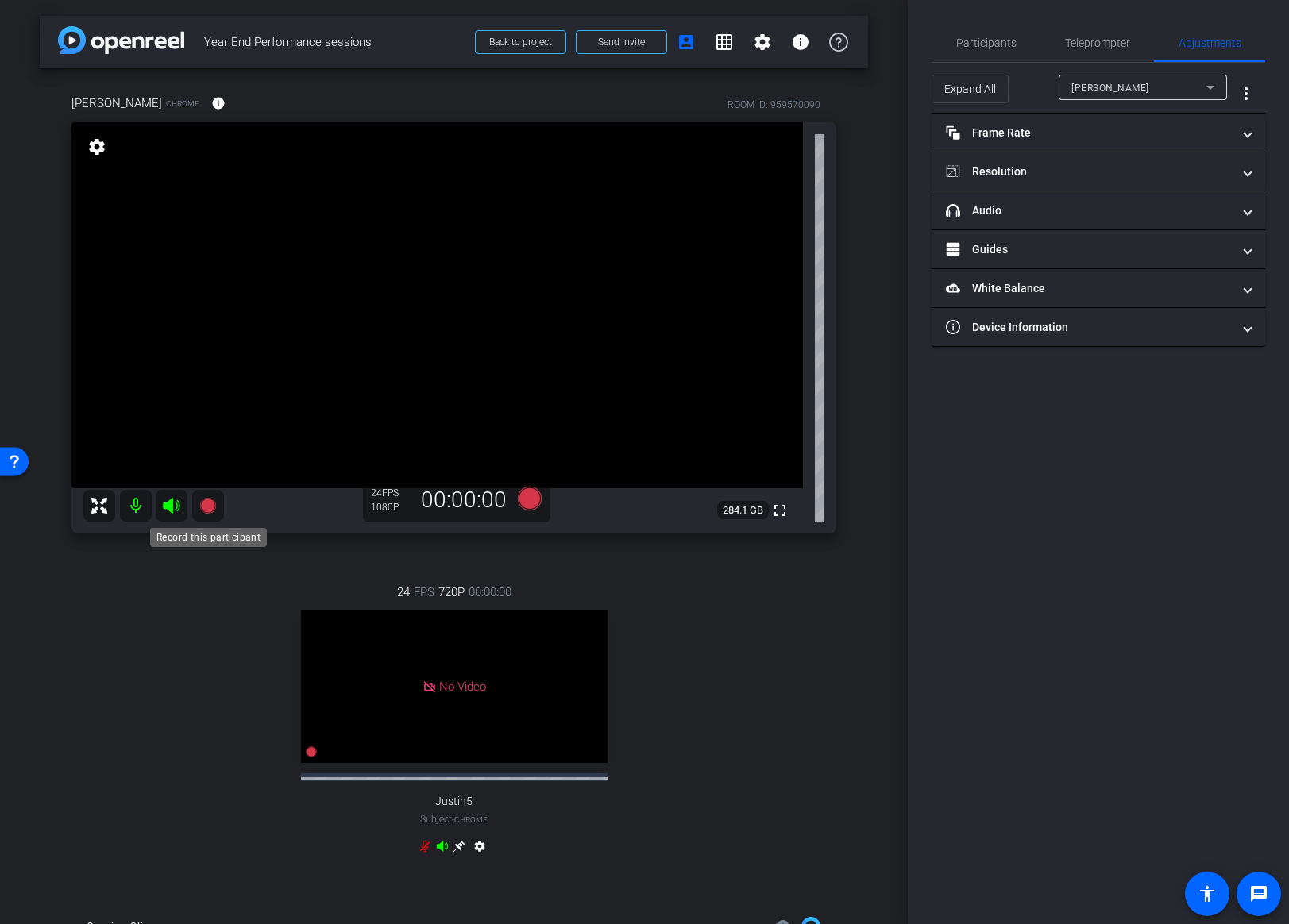
click at [204, 508] on icon at bounding box center [207, 506] width 16 height 16
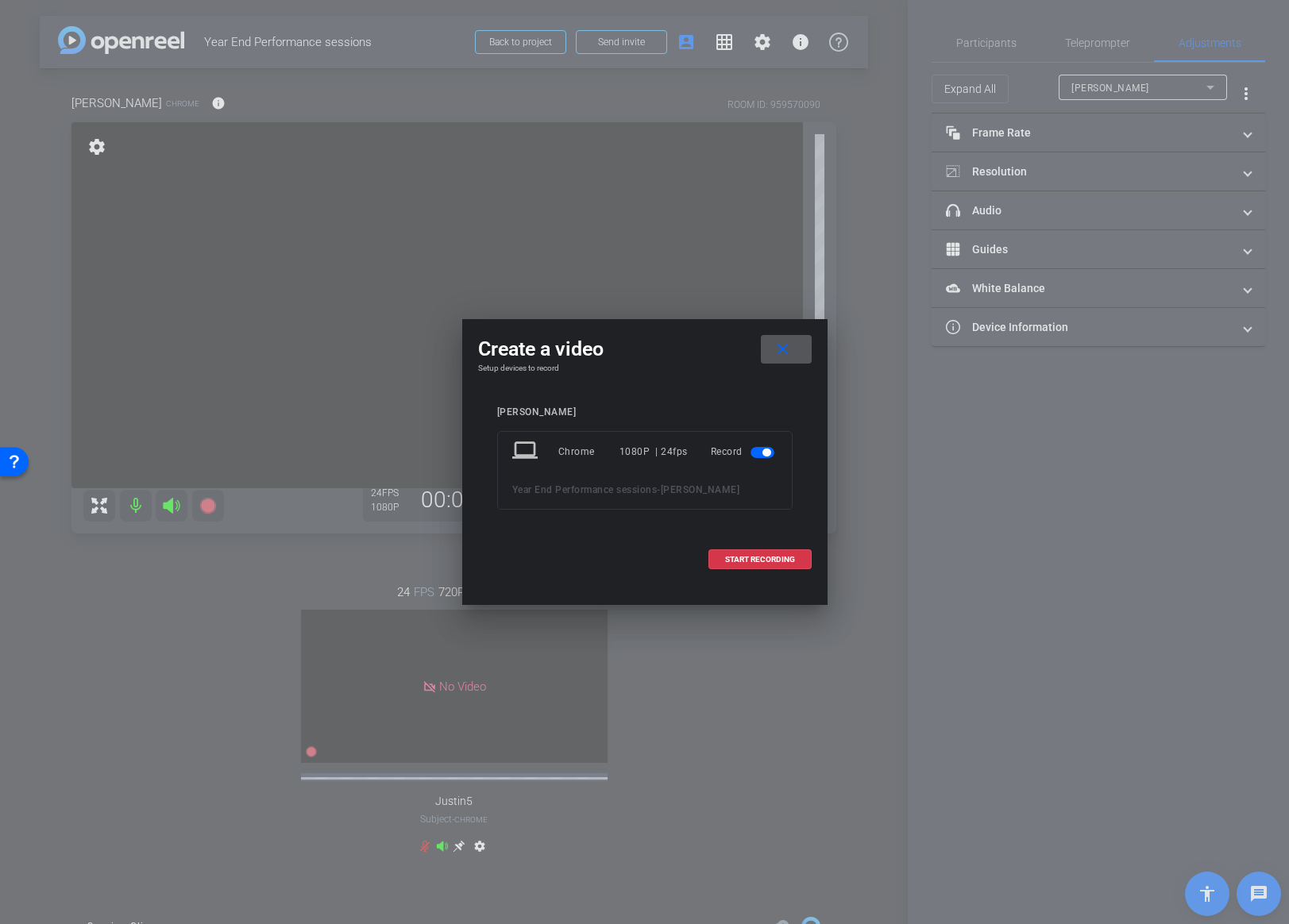
click at [785, 354] on mat-icon "close" at bounding box center [782, 349] width 20 height 20
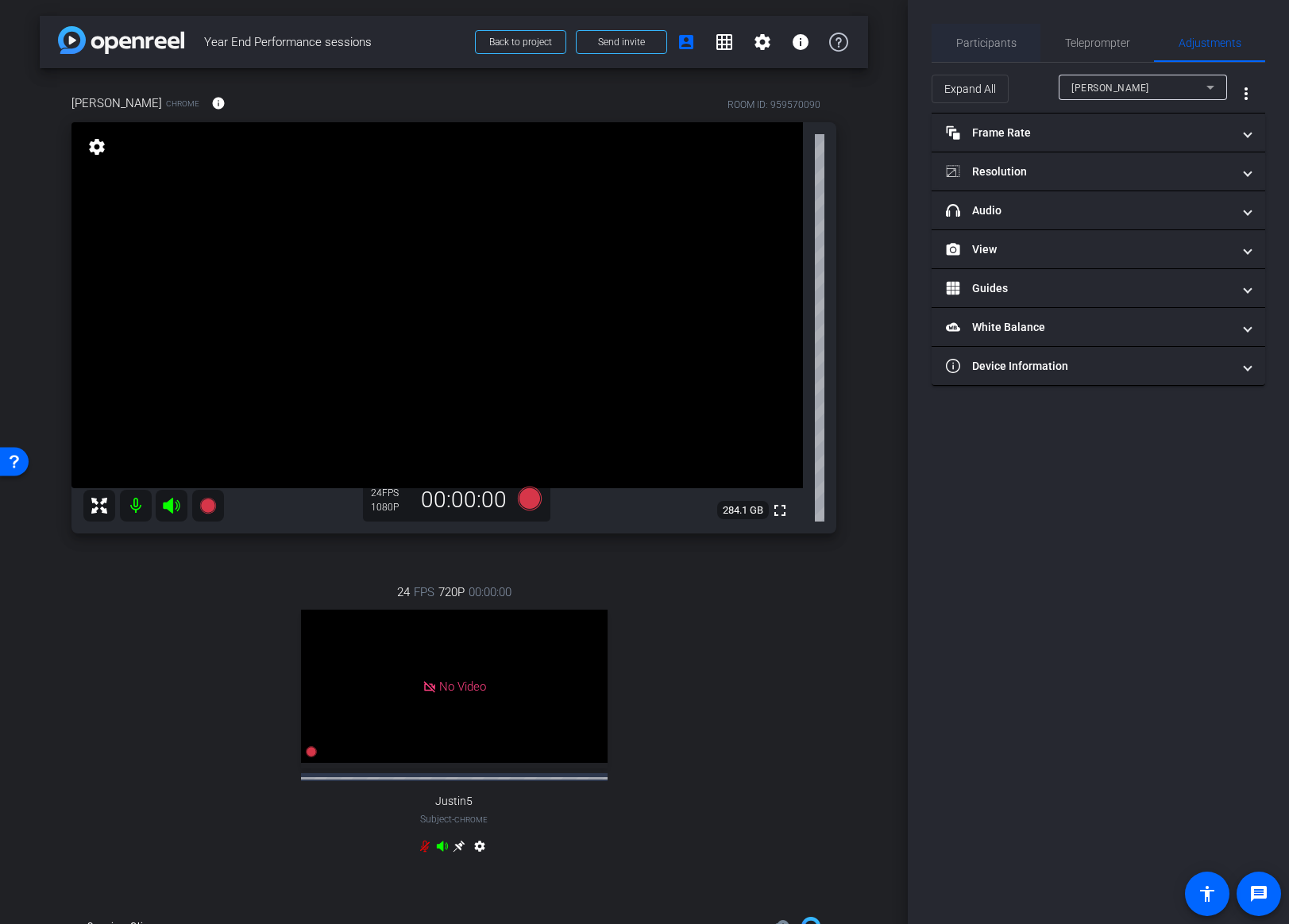
click at [987, 38] on span "Participants" at bounding box center [986, 43] width 60 height 11
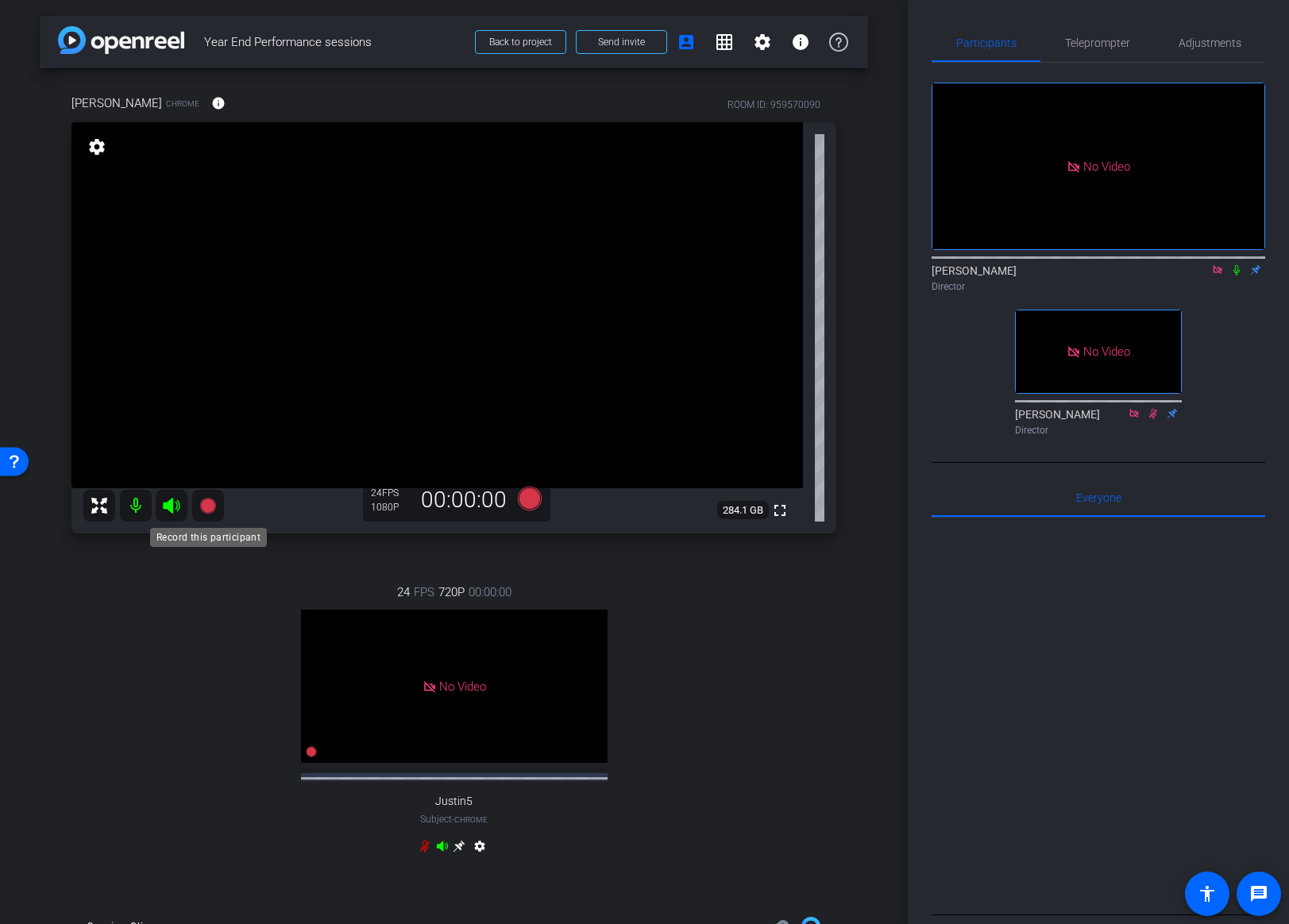
click at [216, 502] on icon at bounding box center [208, 506] width 19 height 19
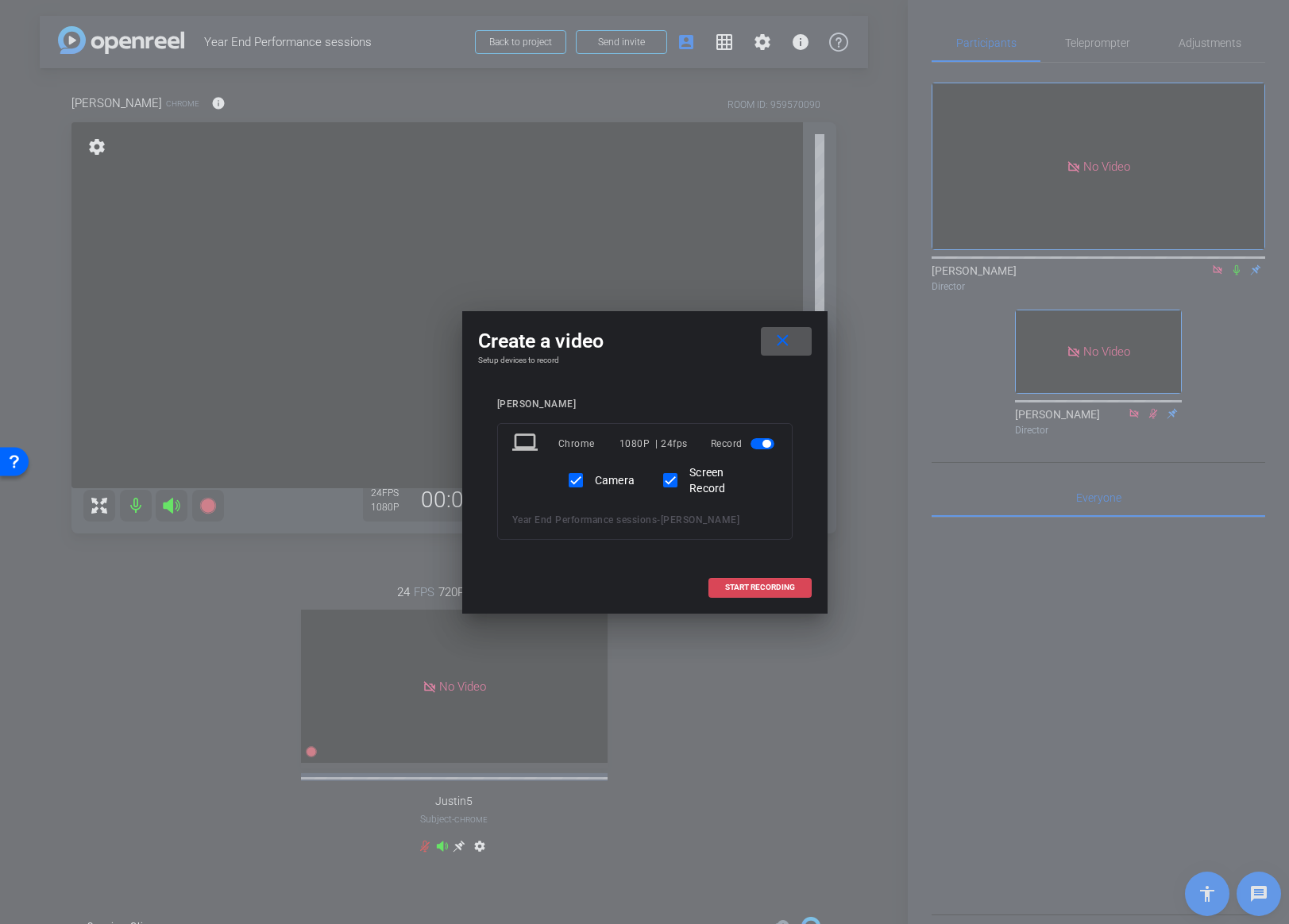
click at [756, 588] on span "START RECORDING" at bounding box center [760, 587] width 70 height 8
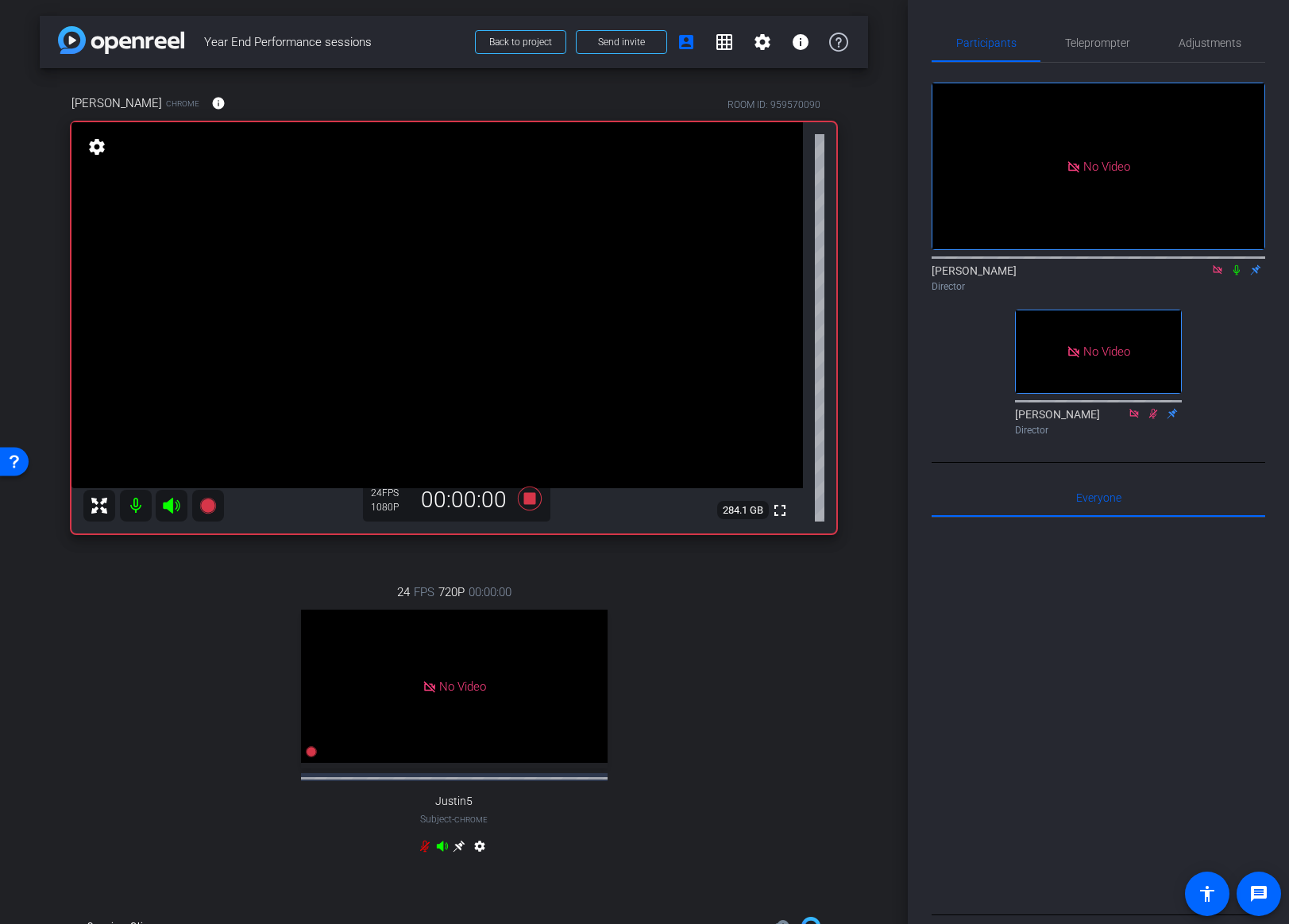
click at [1237, 264] on icon at bounding box center [1236, 269] width 13 height 11
click at [531, 498] on icon at bounding box center [529, 498] width 24 height 24
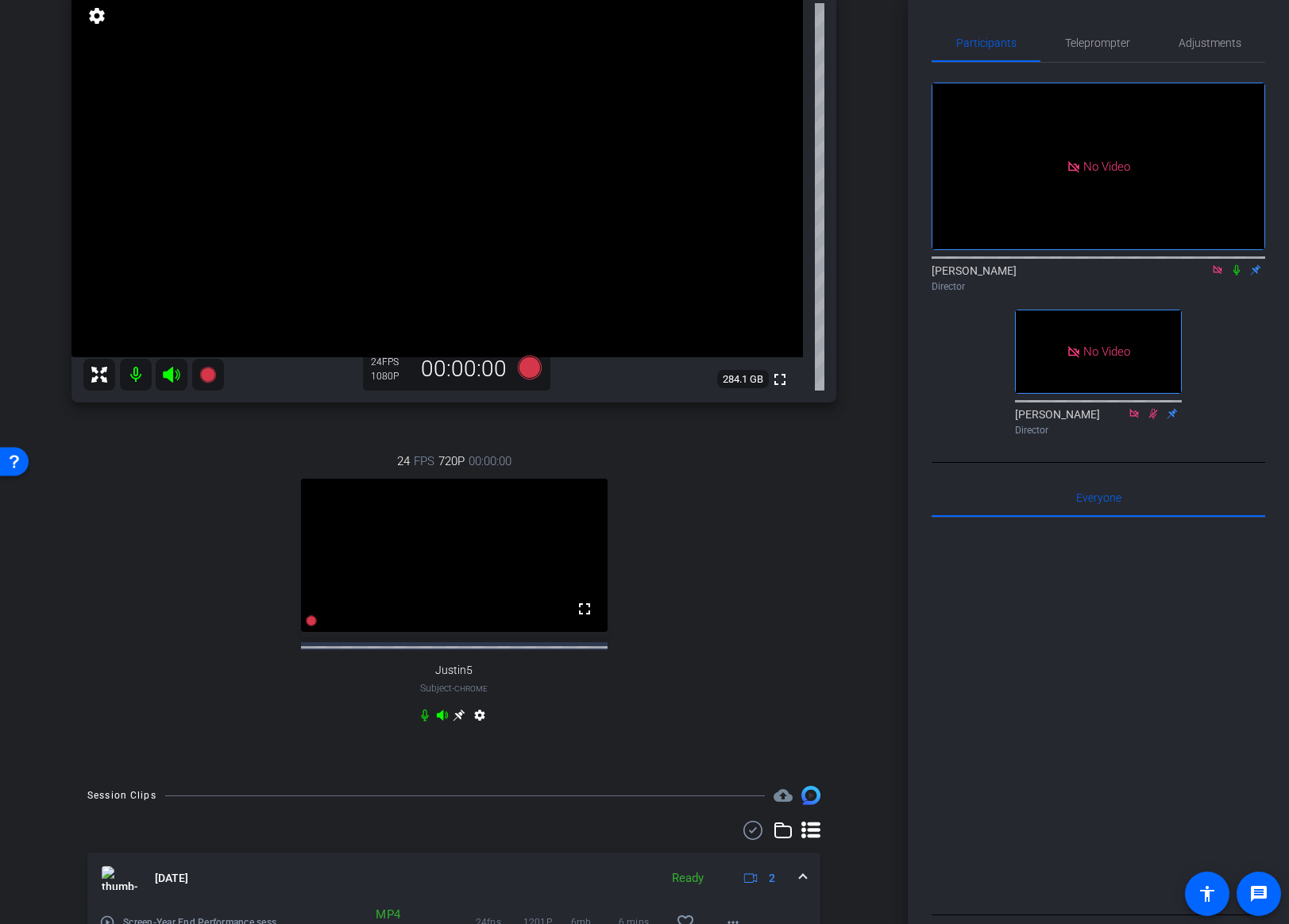
scroll to position [152, 0]
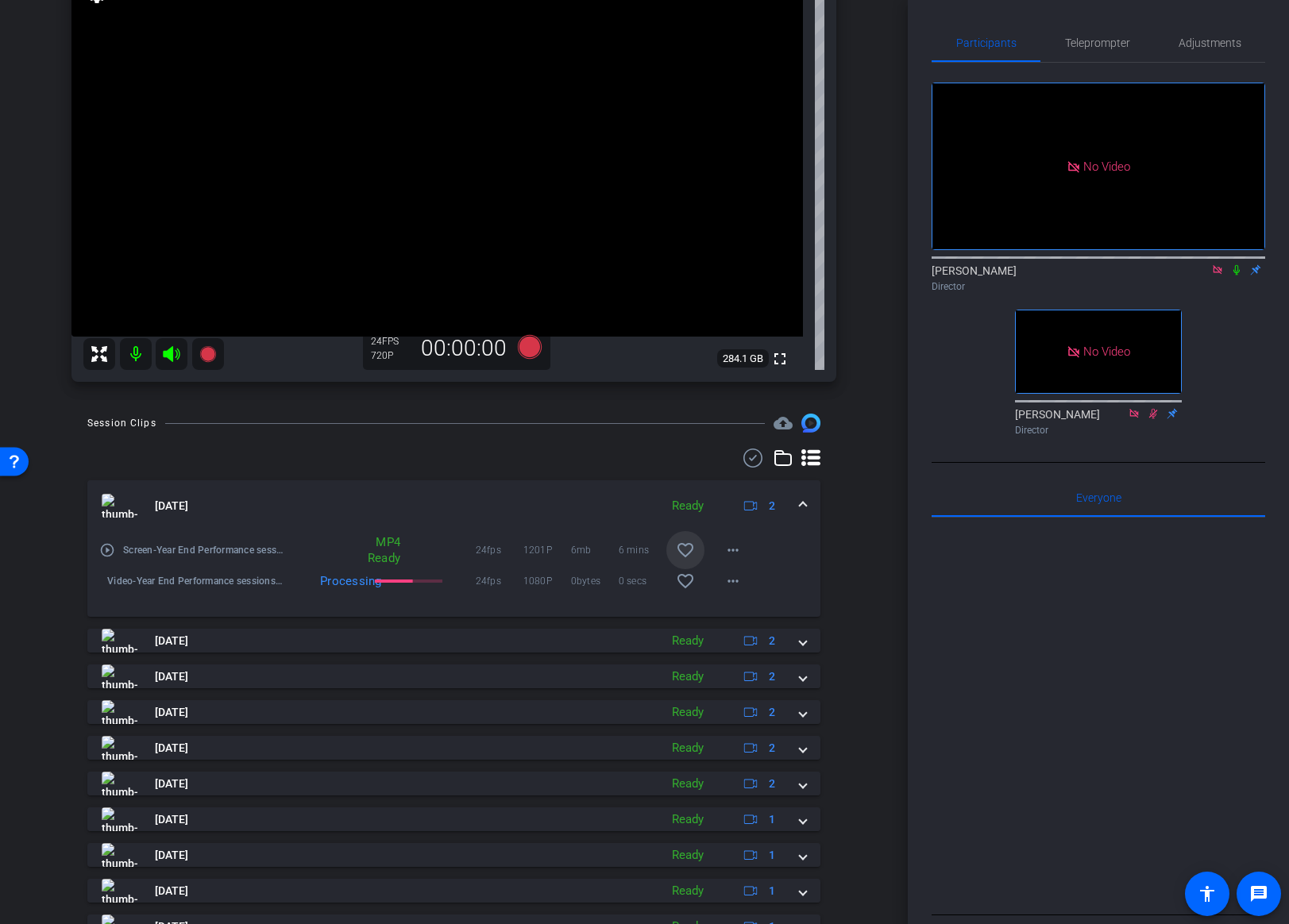
click at [679, 554] on mat-icon "favorite_border" at bounding box center [685, 550] width 19 height 19
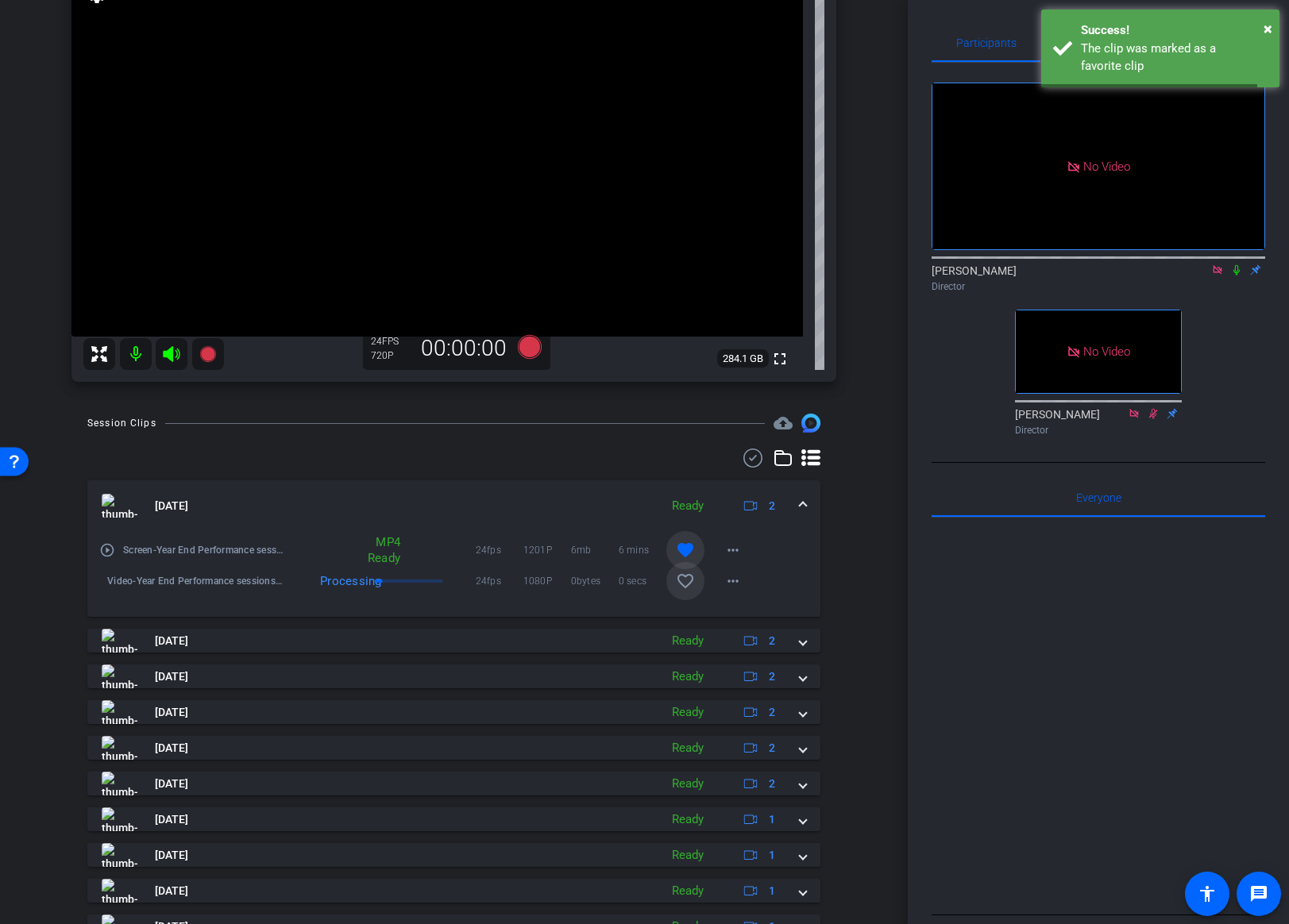
click at [678, 580] on mat-icon "favorite_border" at bounding box center [685, 581] width 19 height 19
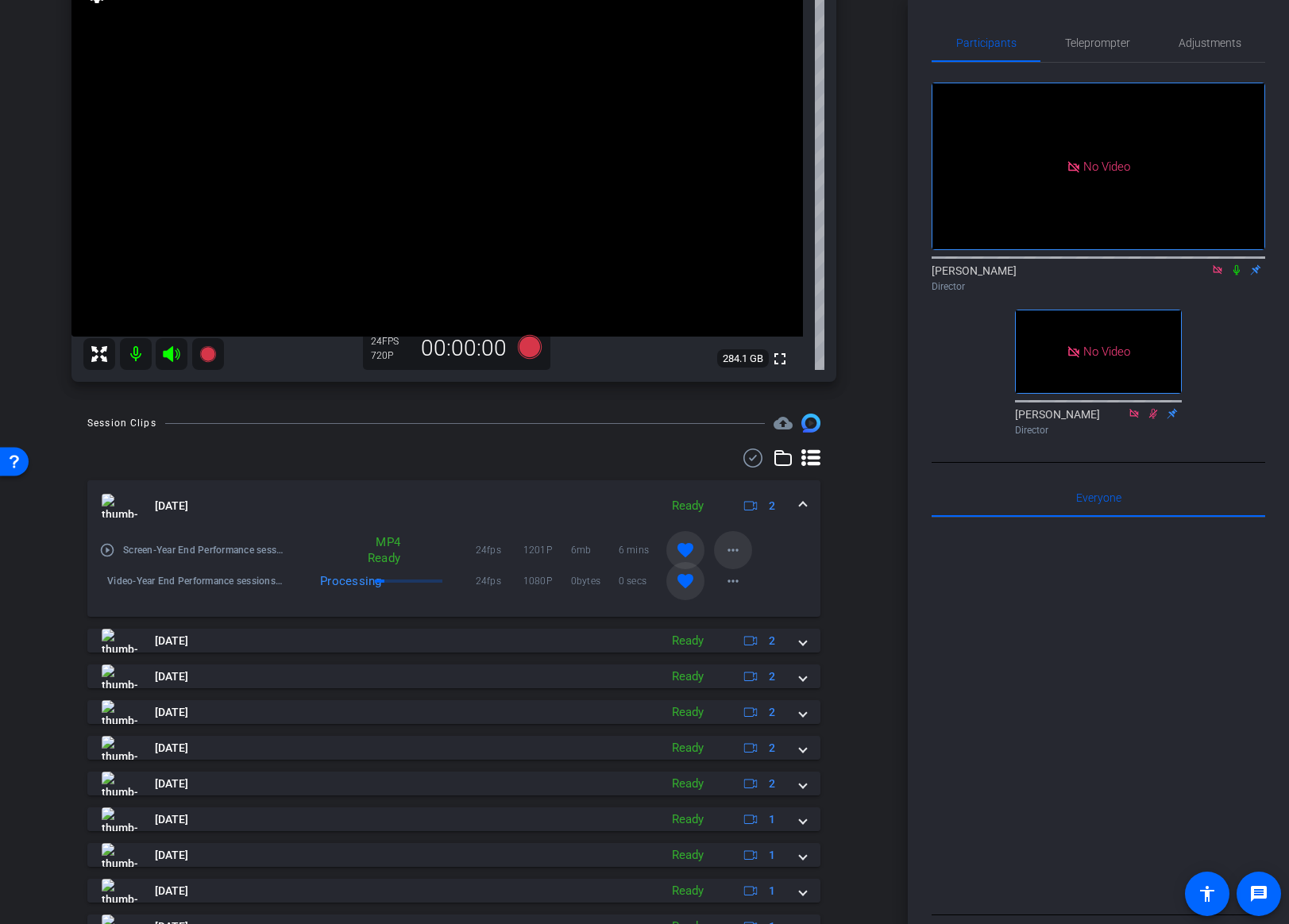
click at [732, 553] on mat-icon "more_horiz" at bounding box center [733, 550] width 19 height 19
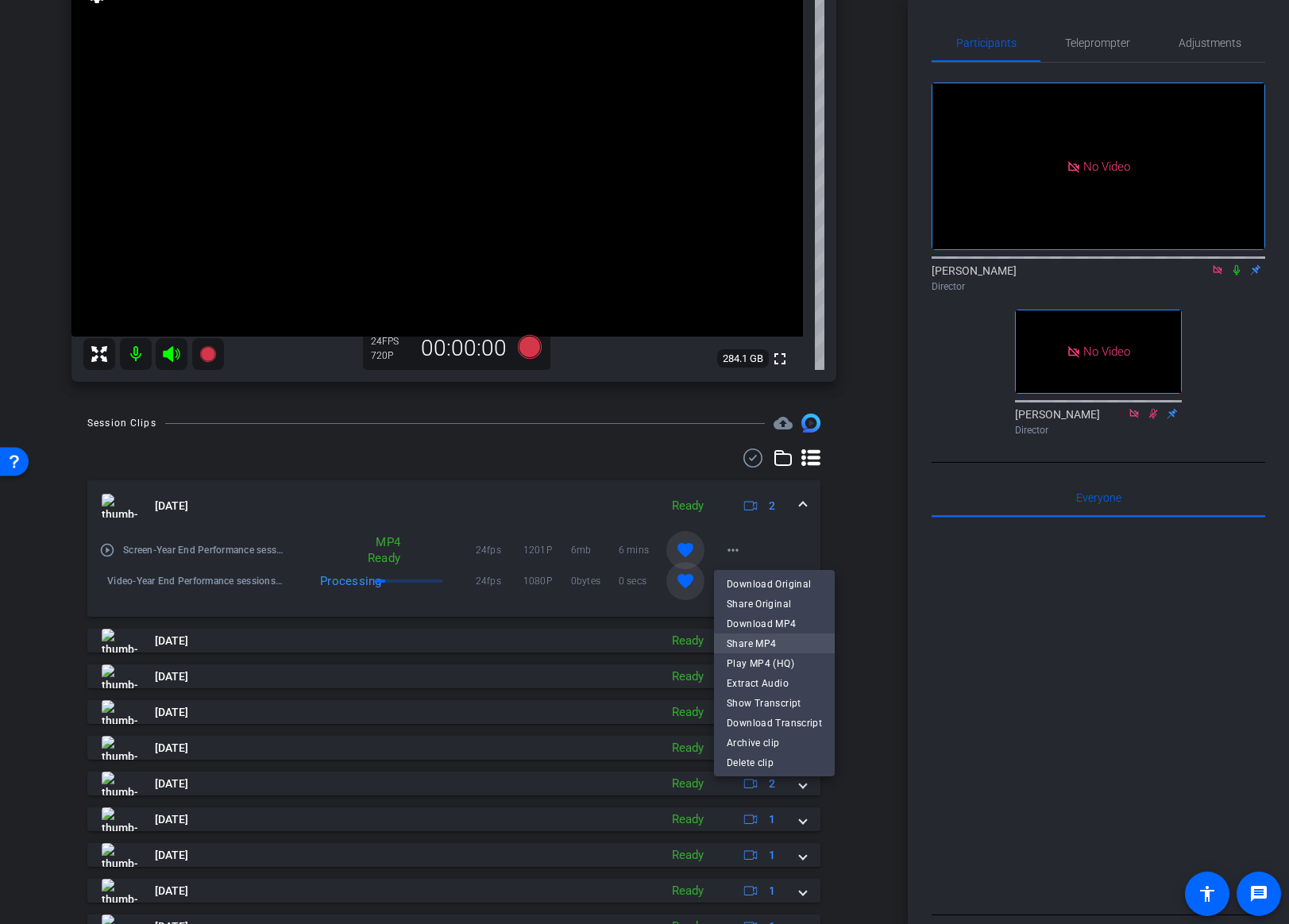
click at [759, 647] on span "Share MP4" at bounding box center [774, 643] width 95 height 19
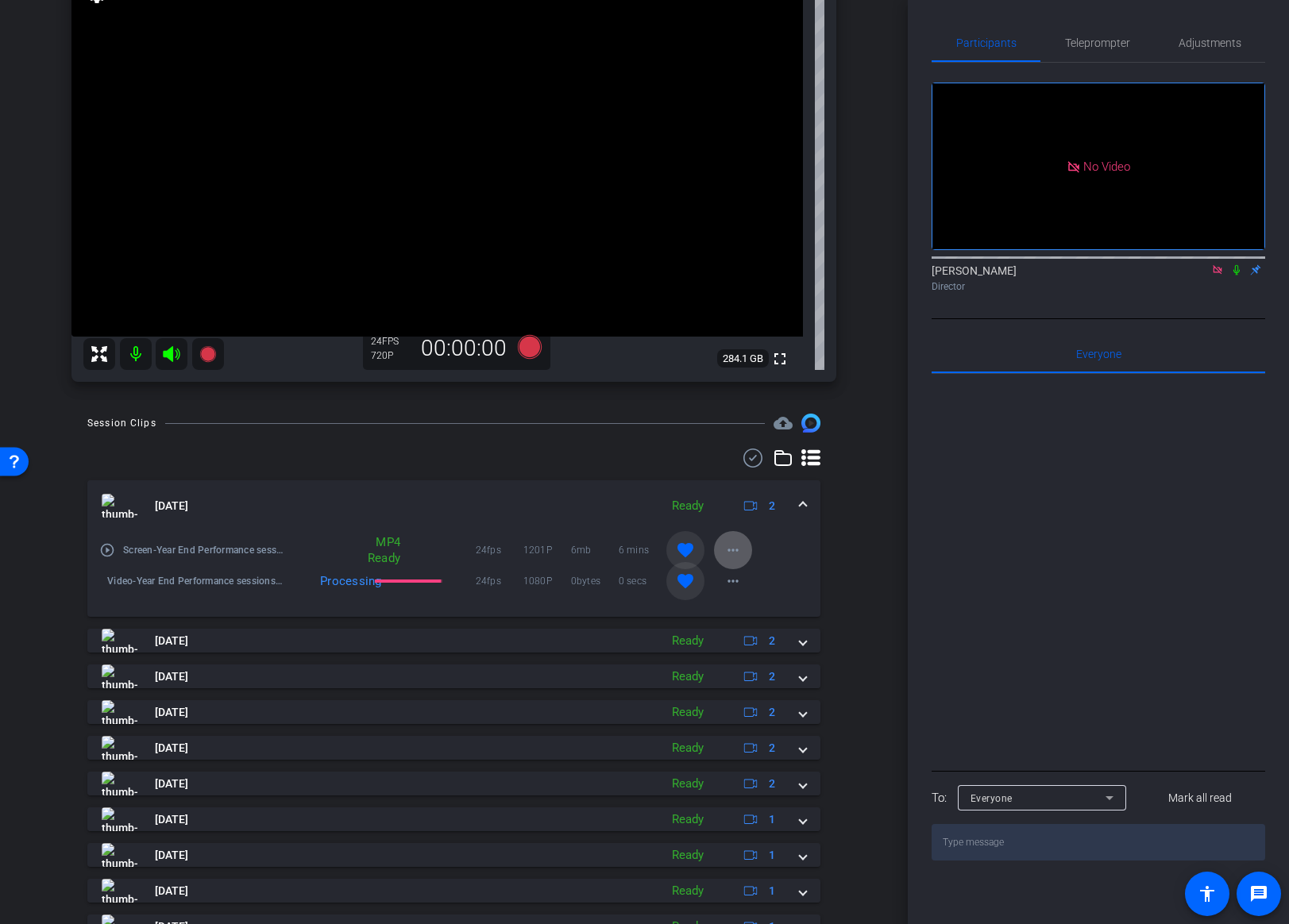
scroll to position [6, 0]
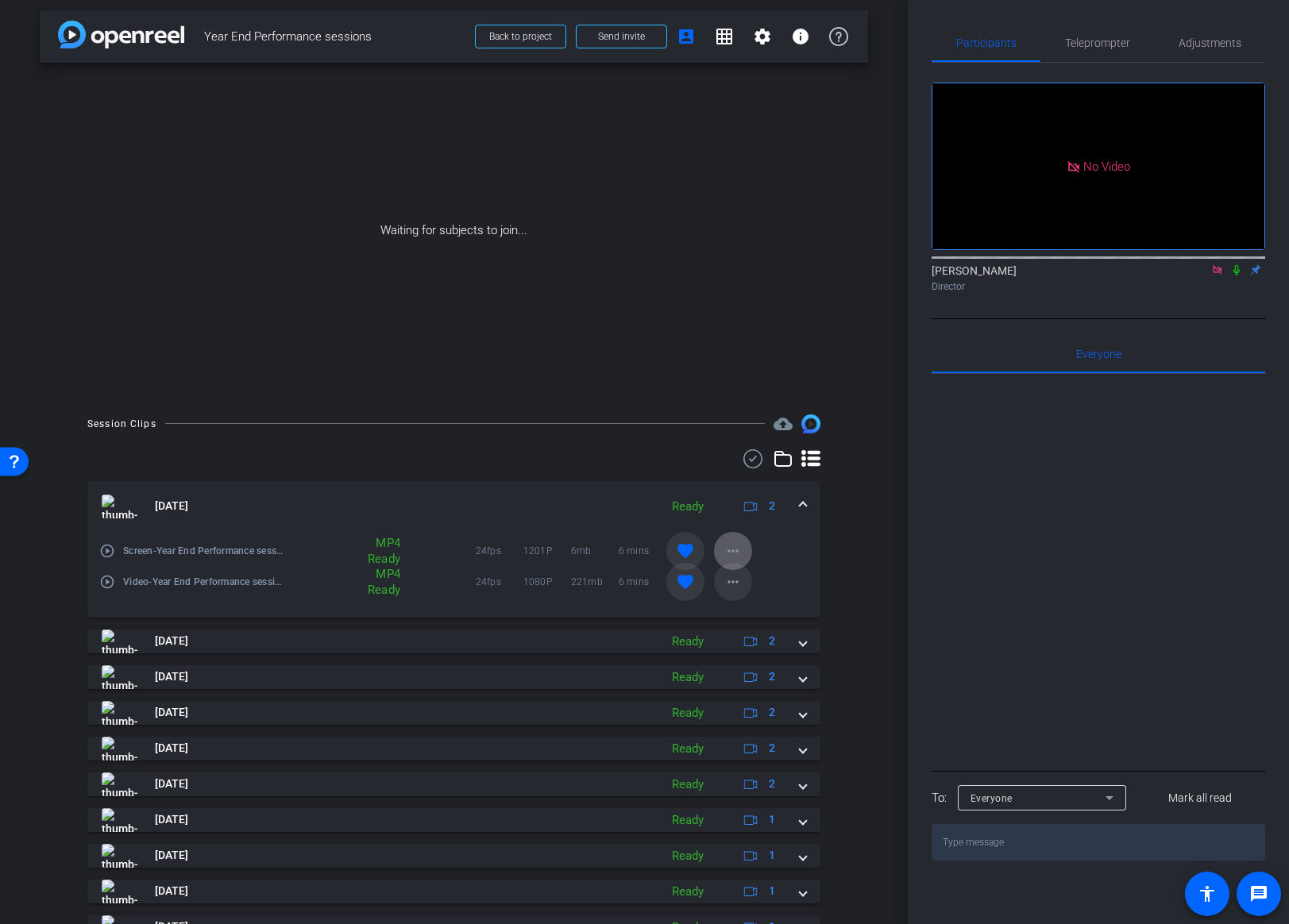
click at [729, 584] on mat-icon "more_horiz" at bounding box center [733, 582] width 19 height 19
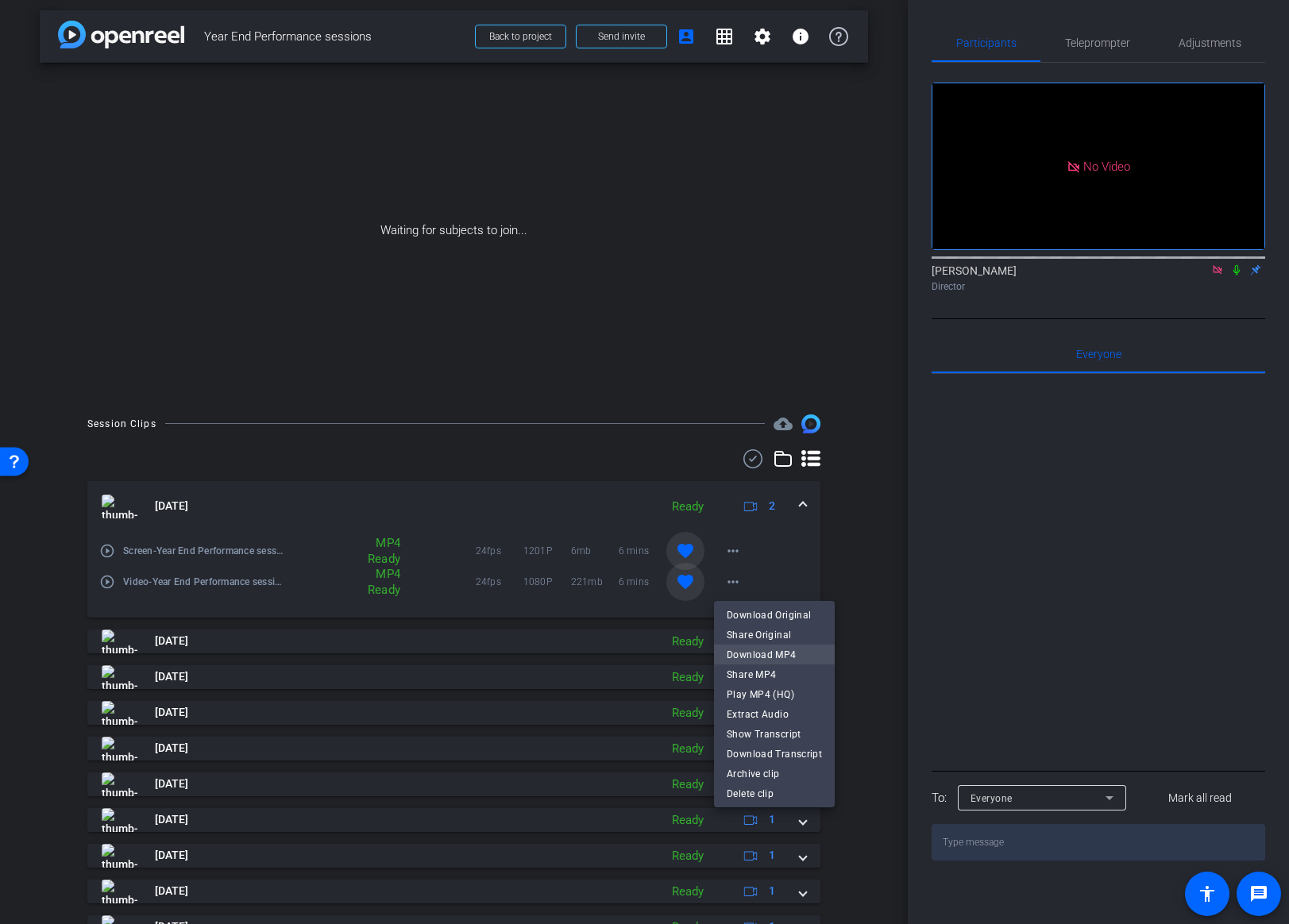
click at [740, 657] on span "Download MP4" at bounding box center [774, 654] width 95 height 19
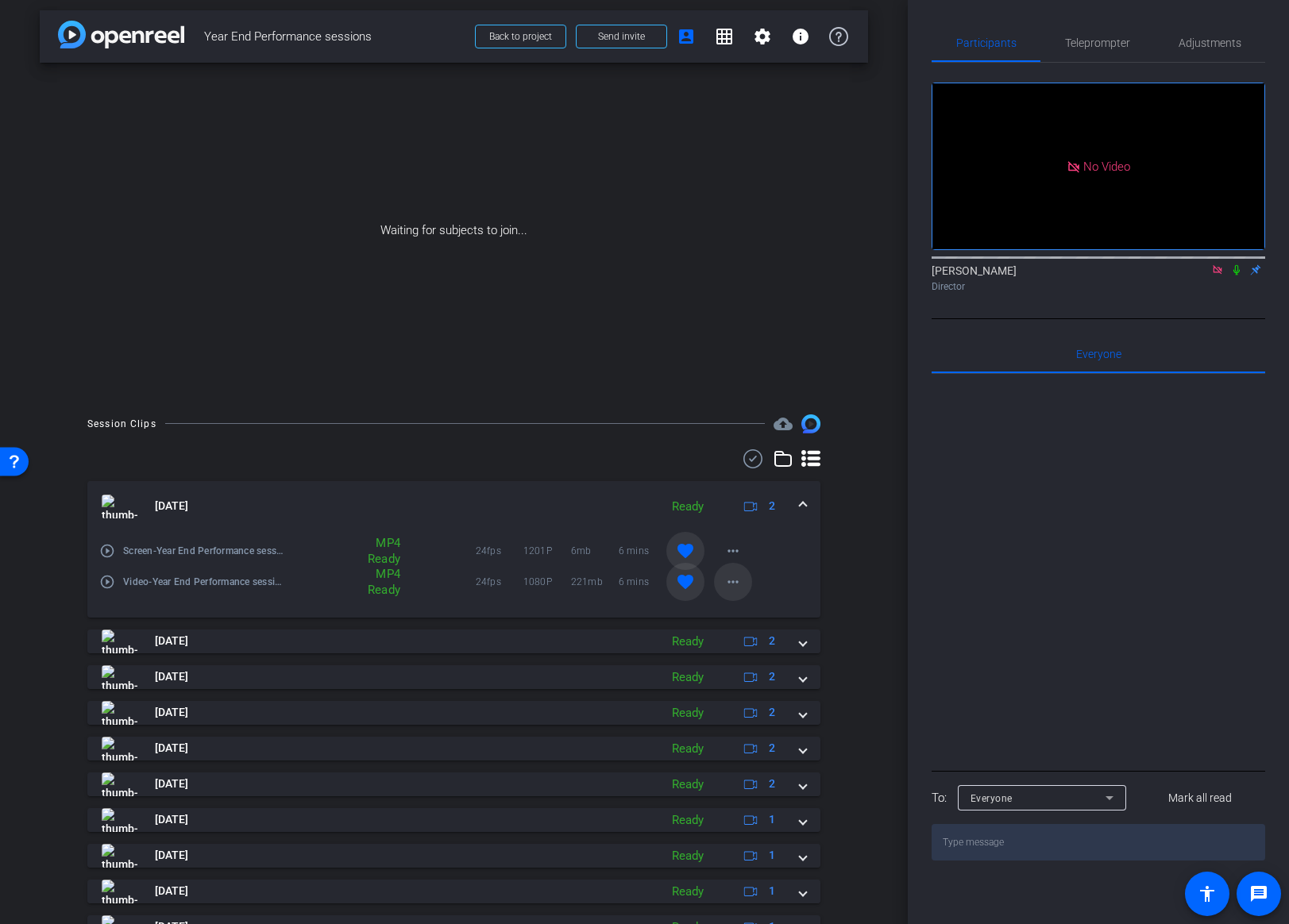
click at [736, 583] on mat-icon "more_horiz" at bounding box center [733, 582] width 19 height 19
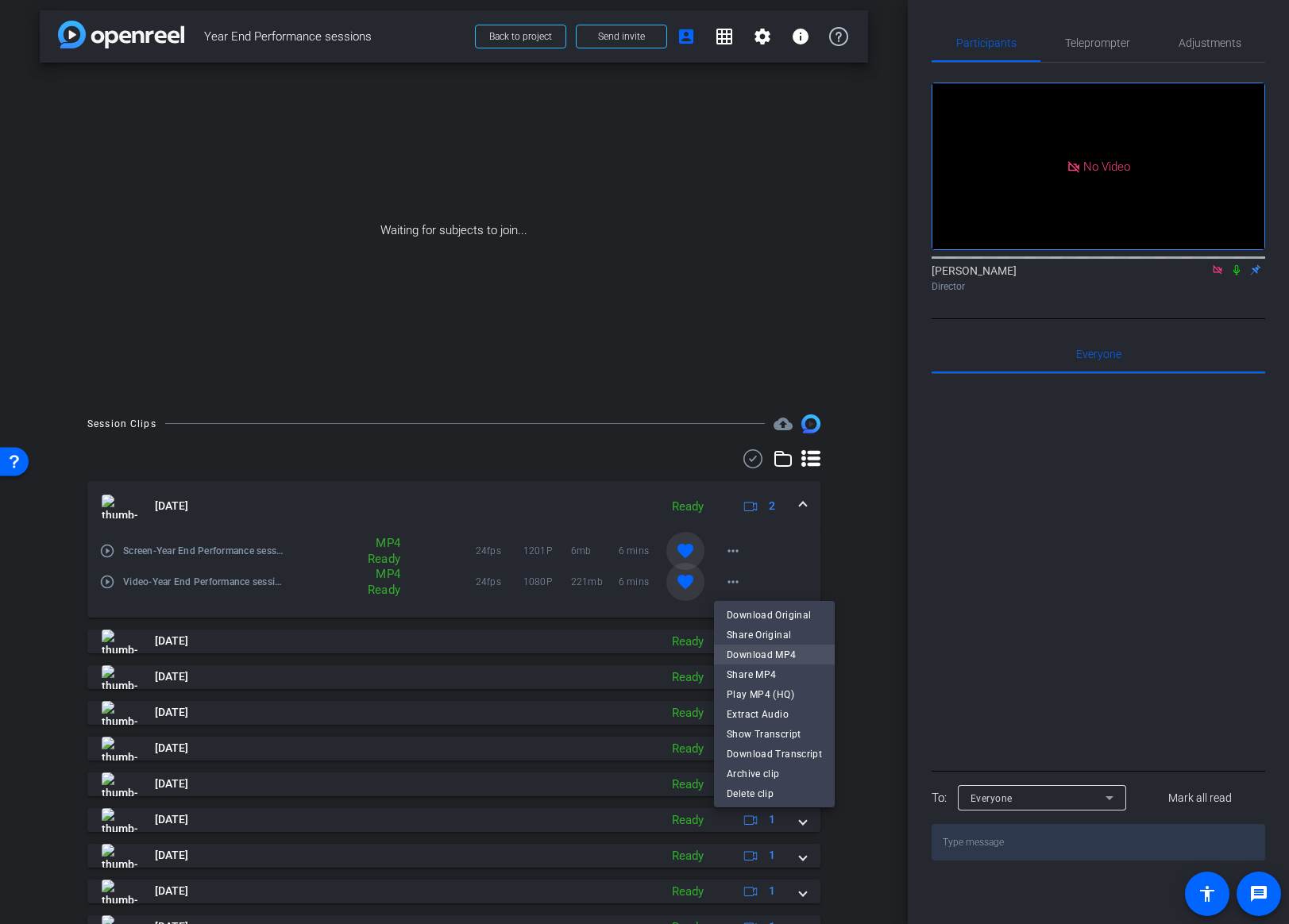
click at [751, 651] on span "Download MP4" at bounding box center [774, 654] width 95 height 19
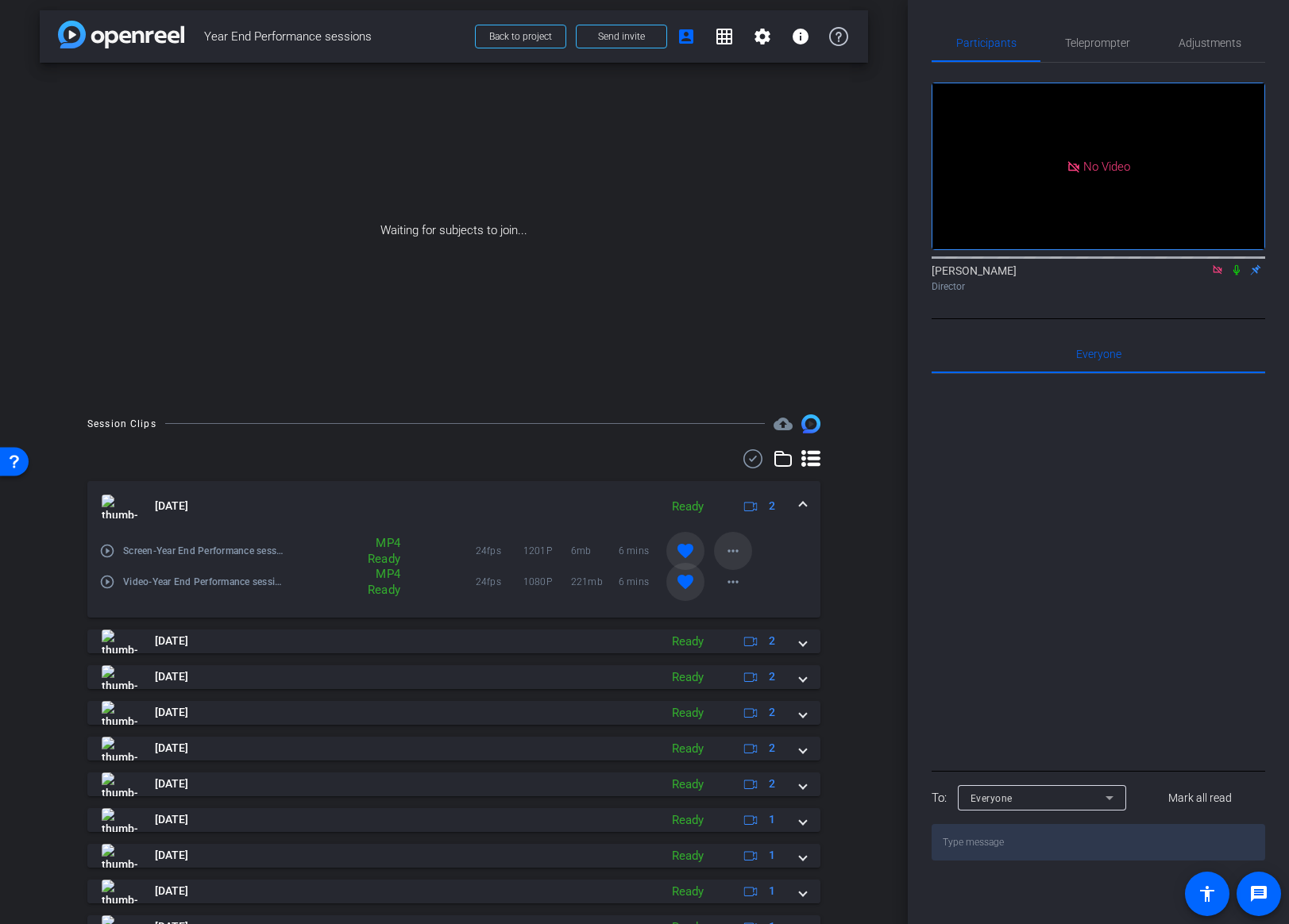
click at [733, 553] on mat-icon "more_horiz" at bounding box center [733, 551] width 19 height 19
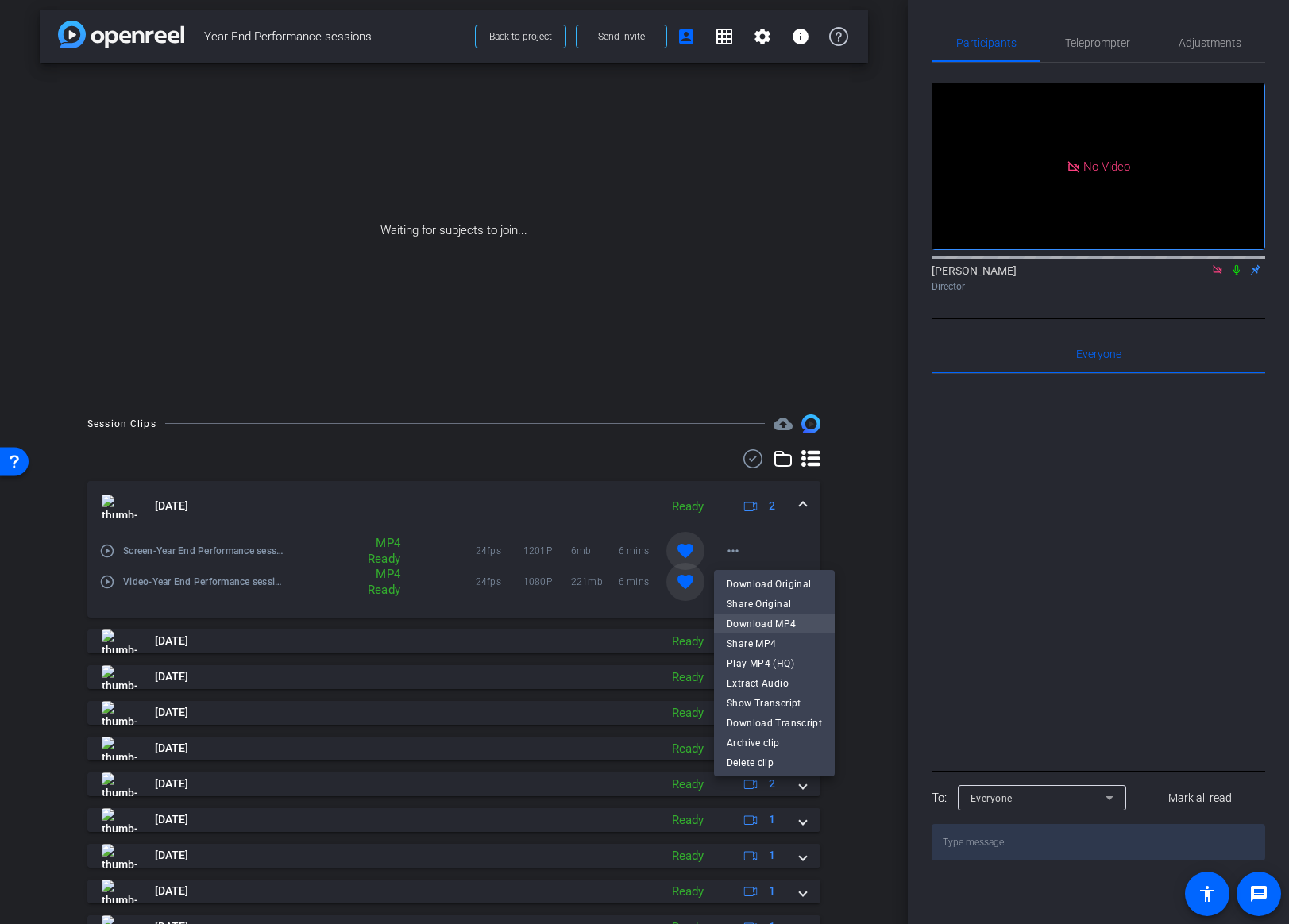
click at [747, 617] on span "Download MP4" at bounding box center [774, 623] width 95 height 19
